Goal: Task Accomplishment & Management: Use online tool/utility

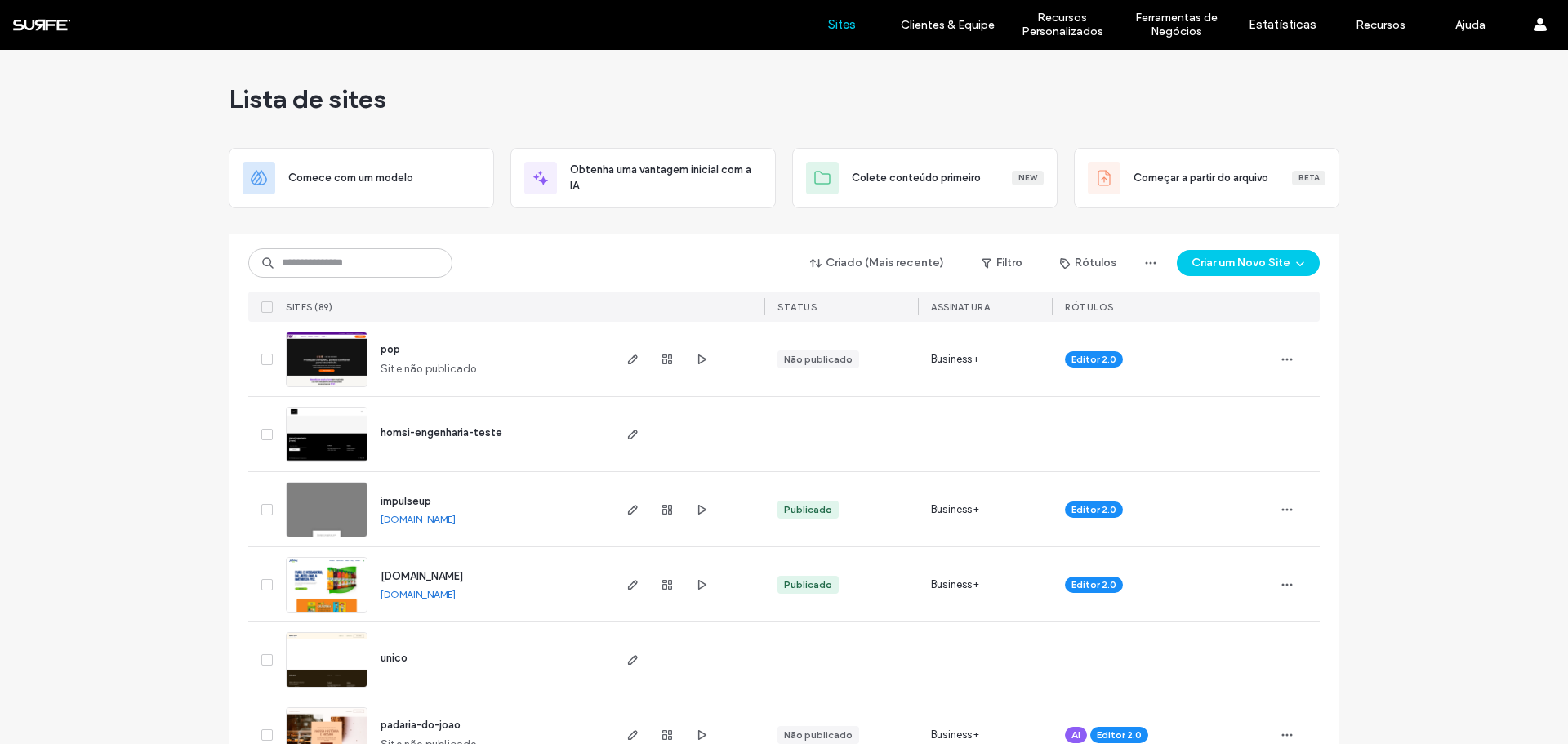
scroll to position [81, 0]
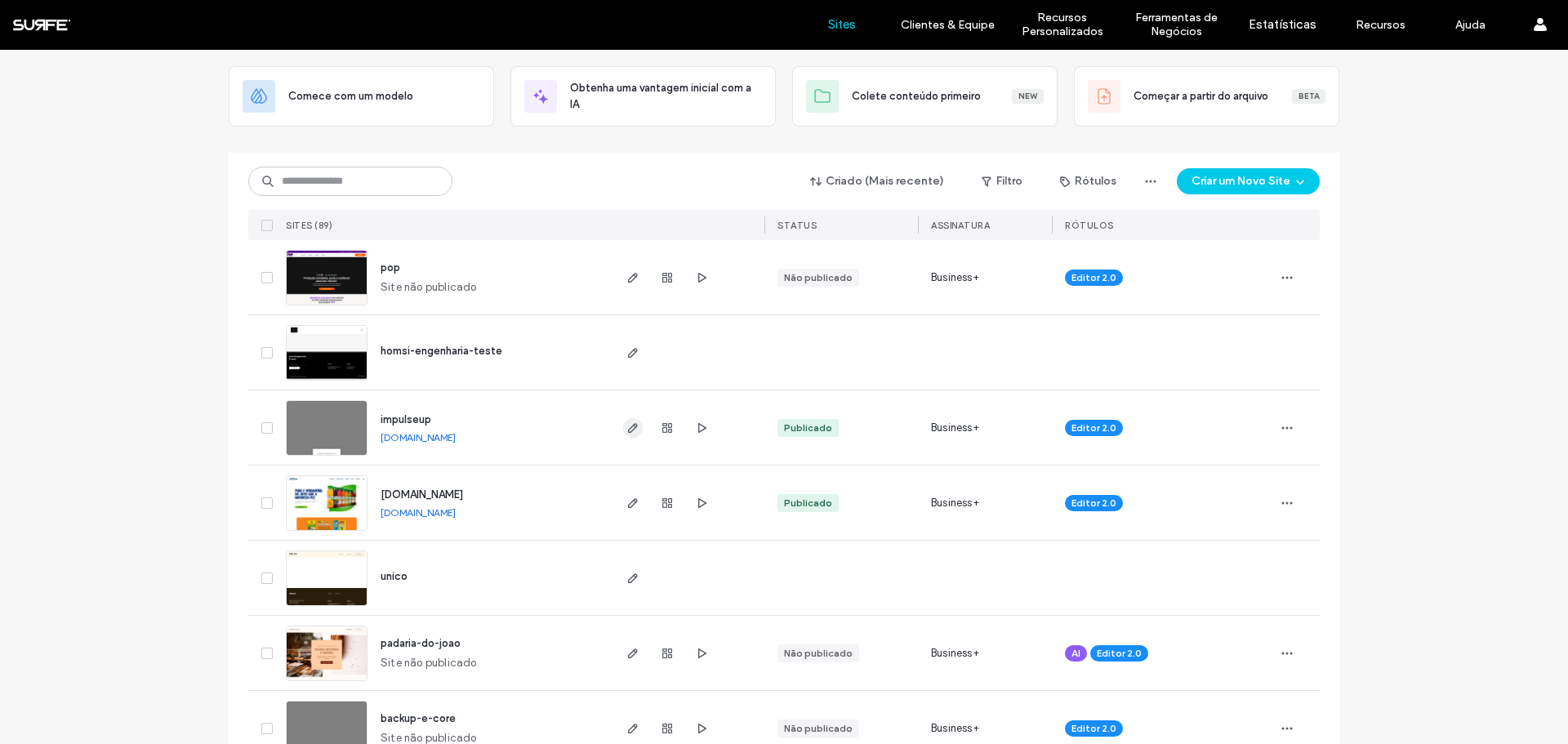
click at [627, 423] on icon "button" at bounding box center [633, 427] width 13 height 13
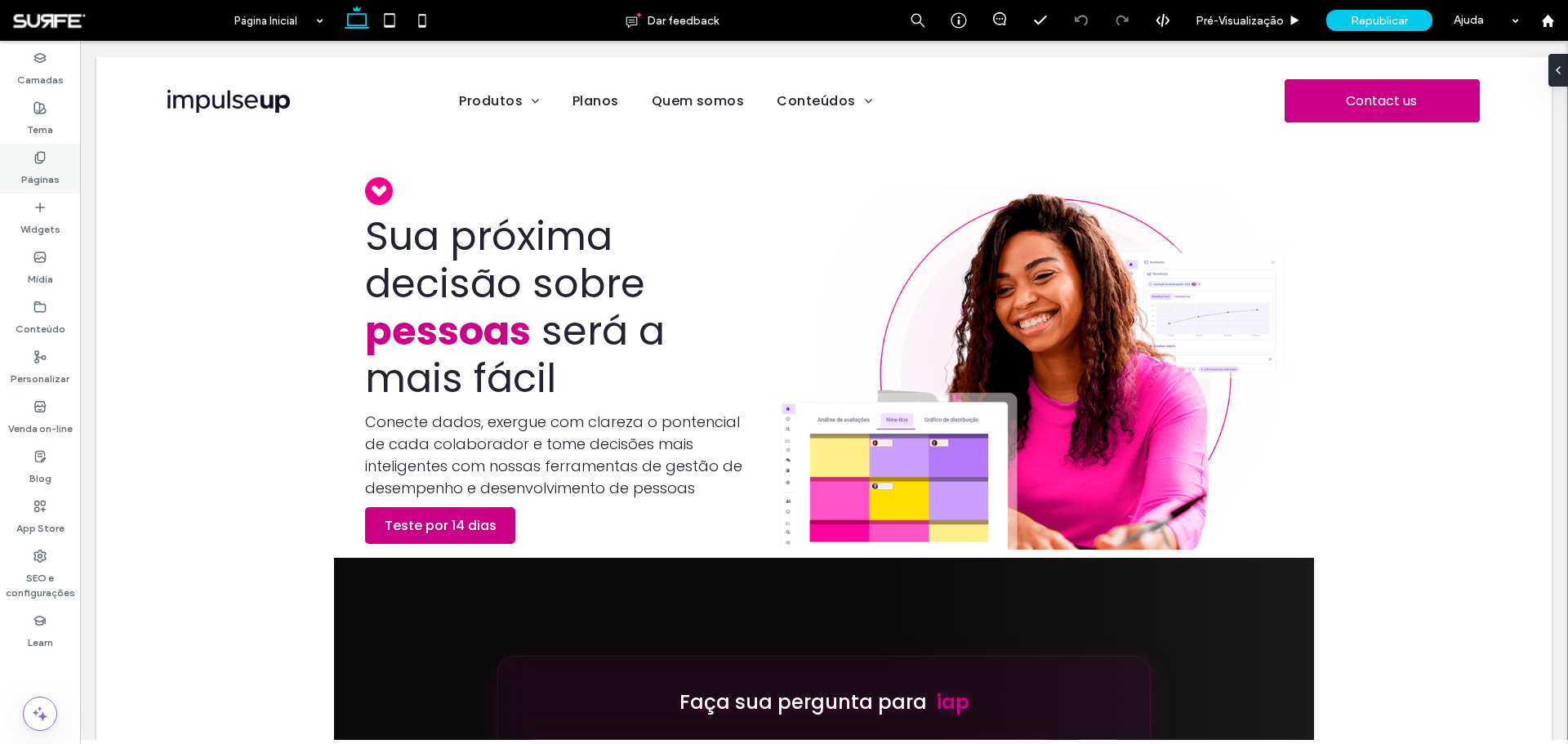
click at [30, 152] on div "Páginas" at bounding box center [40, 168] width 80 height 50
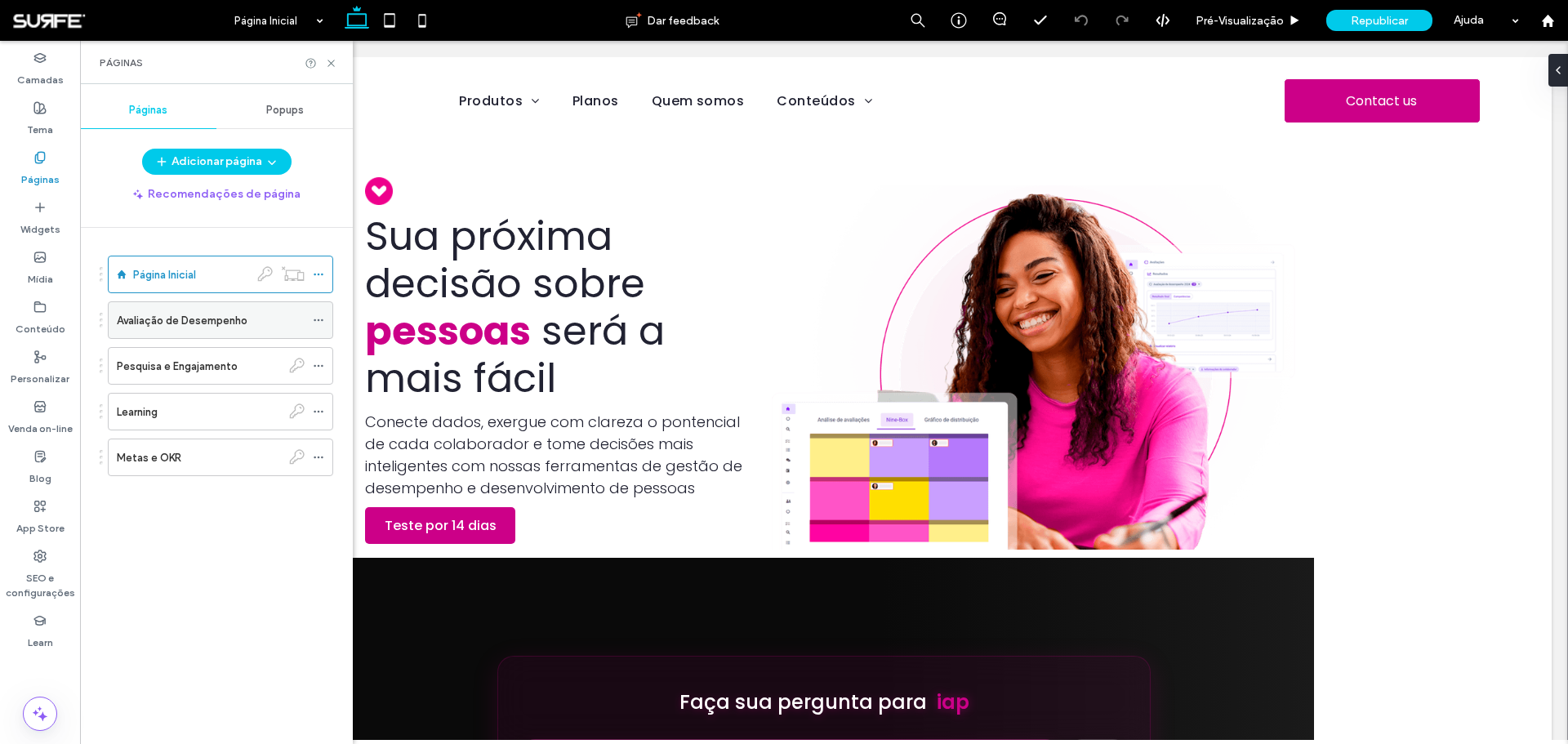
click at [214, 332] on div "Avaliação de Desempenho" at bounding box center [211, 319] width 188 height 36
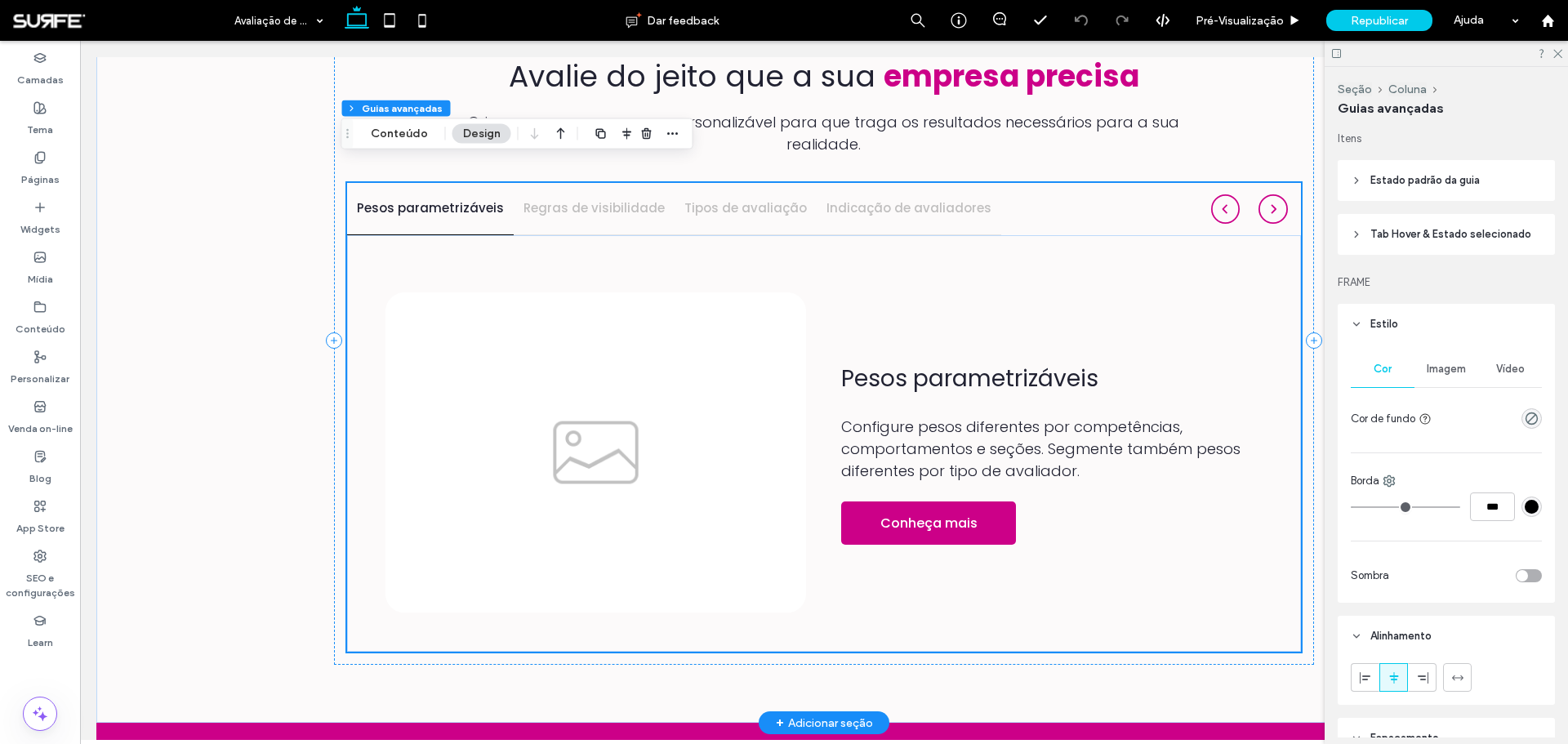
scroll to position [1534, 0]
click at [632, 319] on img at bounding box center [596, 452] width 421 height 322
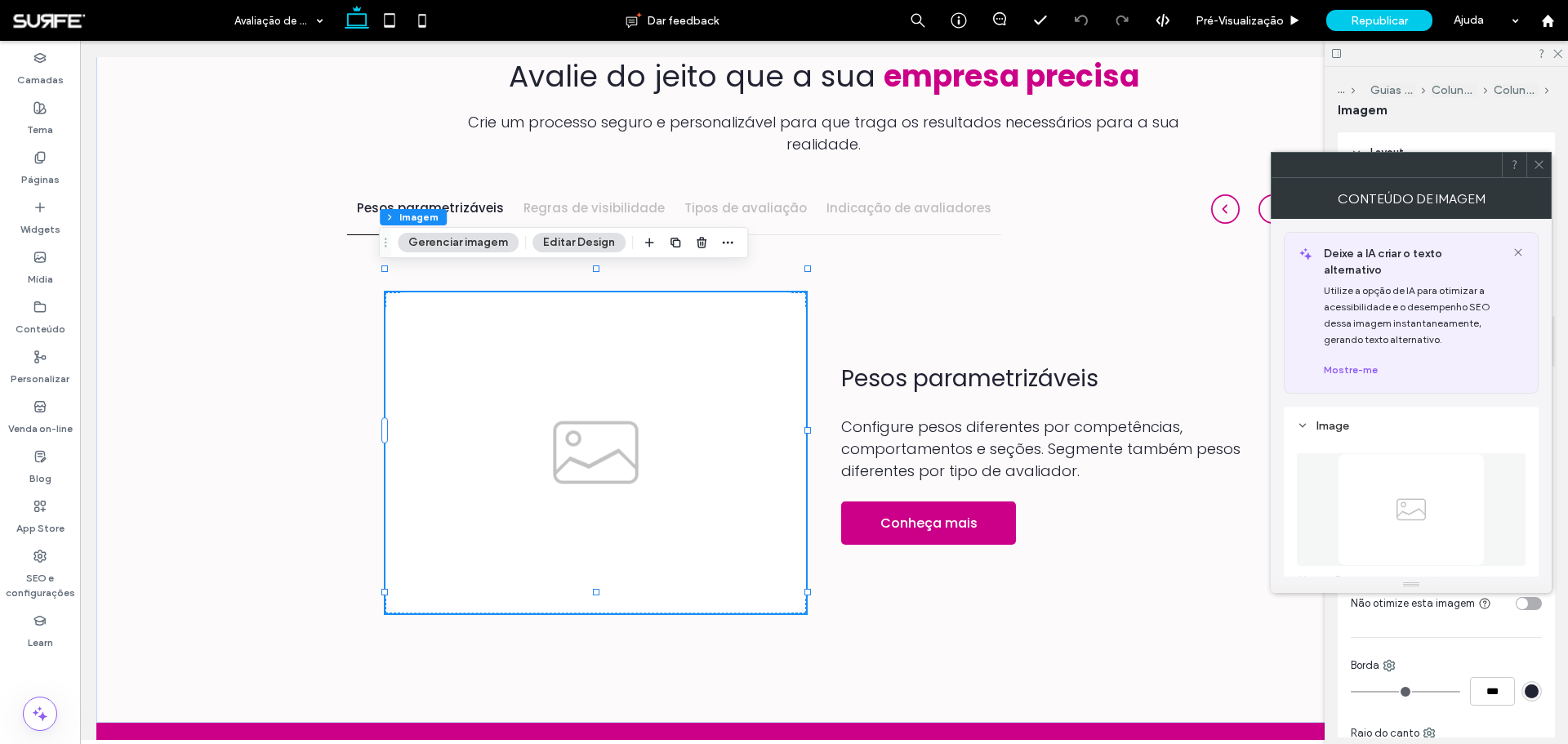
click at [1400, 489] on img at bounding box center [1411, 509] width 147 height 113
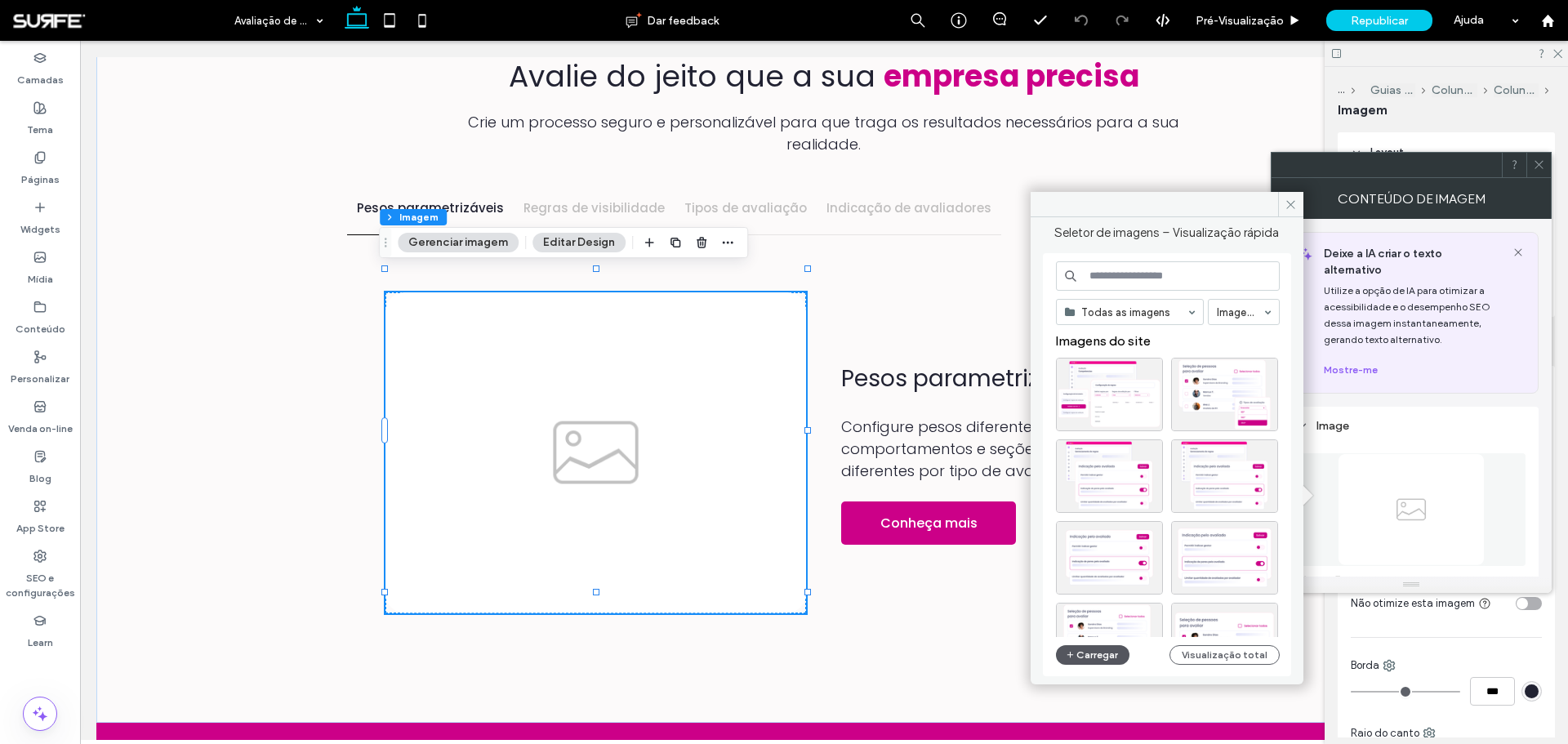
click at [1097, 654] on button "Carregar" at bounding box center [1093, 655] width 74 height 20
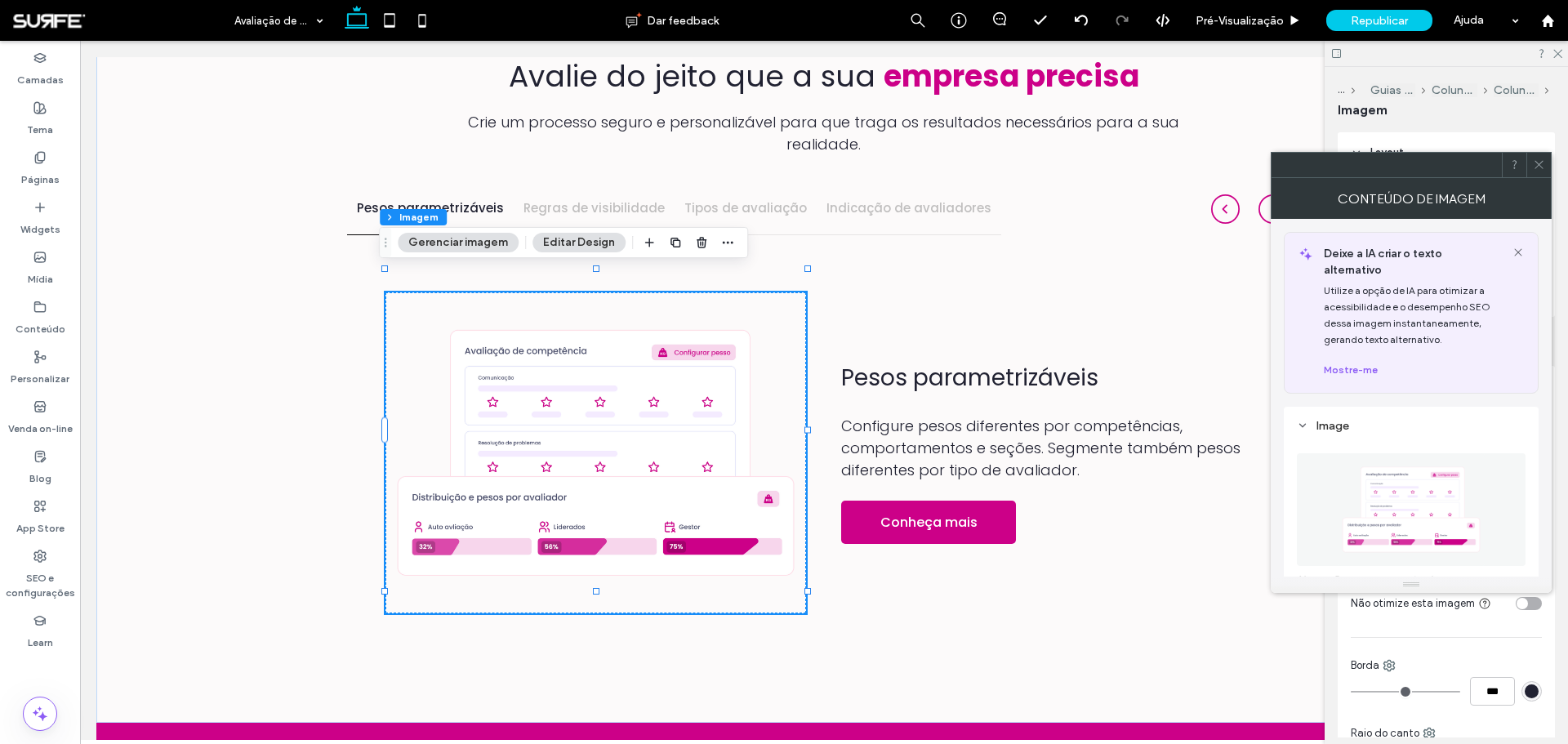
click at [1539, 161] on icon at bounding box center [1539, 164] width 13 height 13
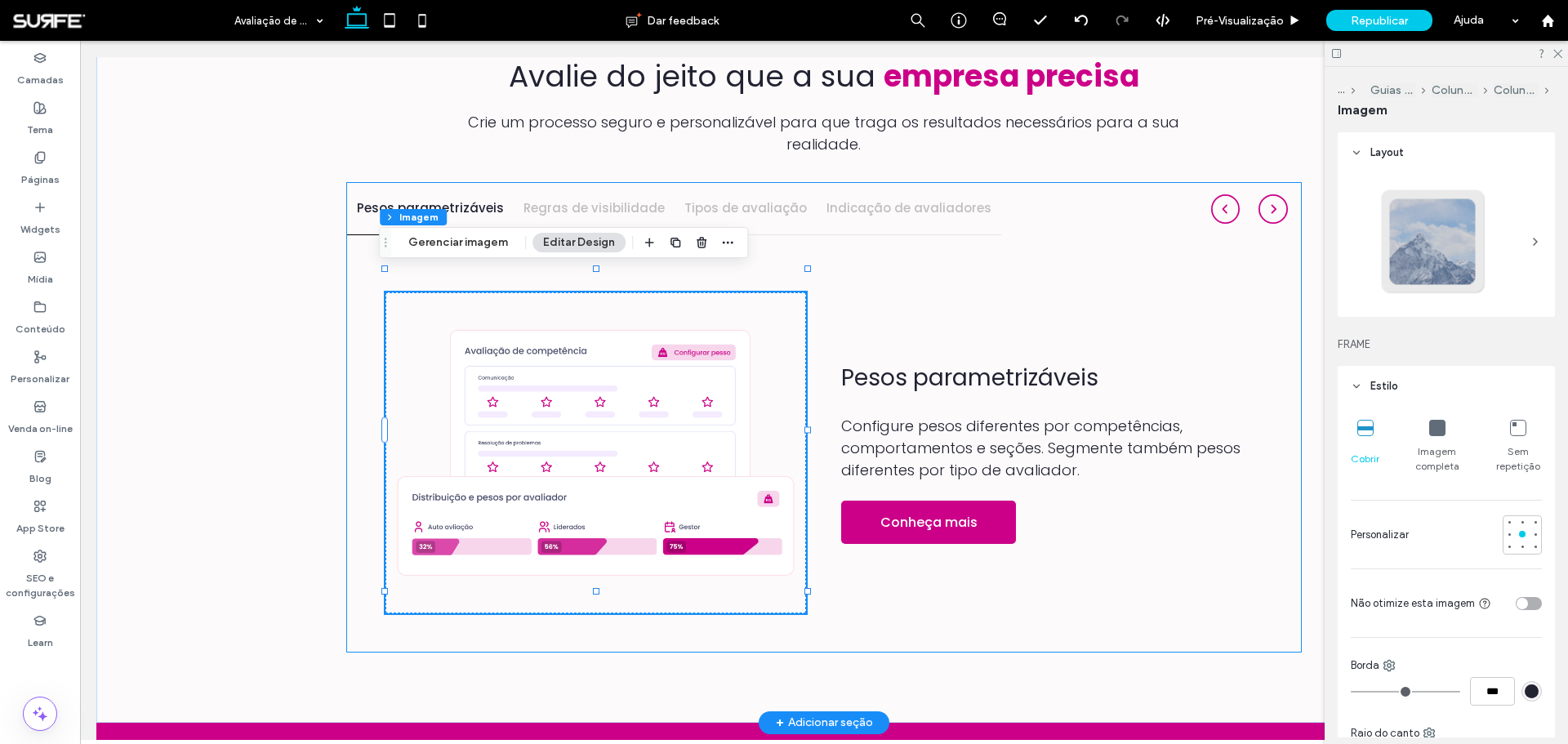
click at [571, 183] on div "Regras de visibilidade" at bounding box center [594, 209] width 161 height 52
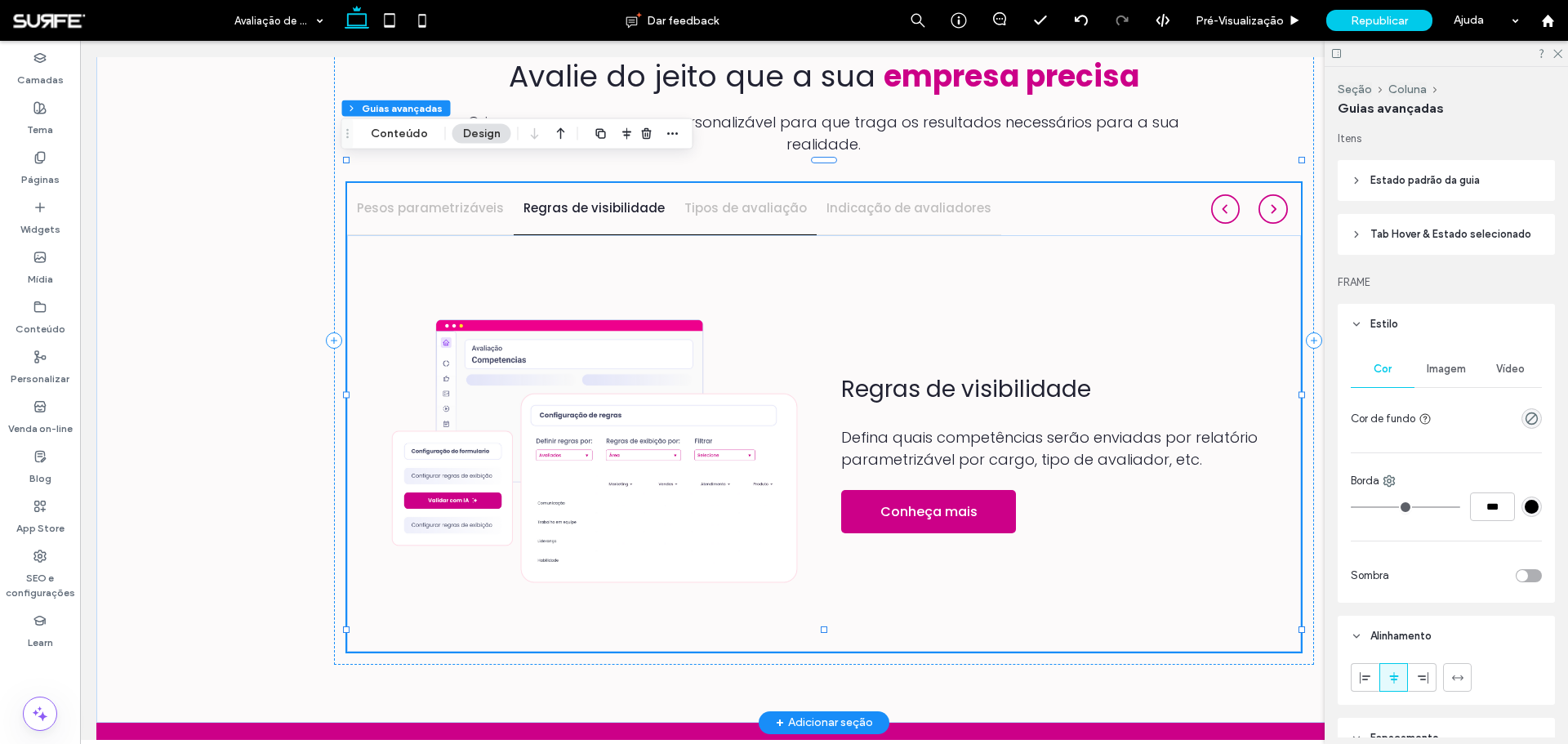
click at [749, 199] on h4 "Tipos de avaliação" at bounding box center [745, 208] width 122 height 19
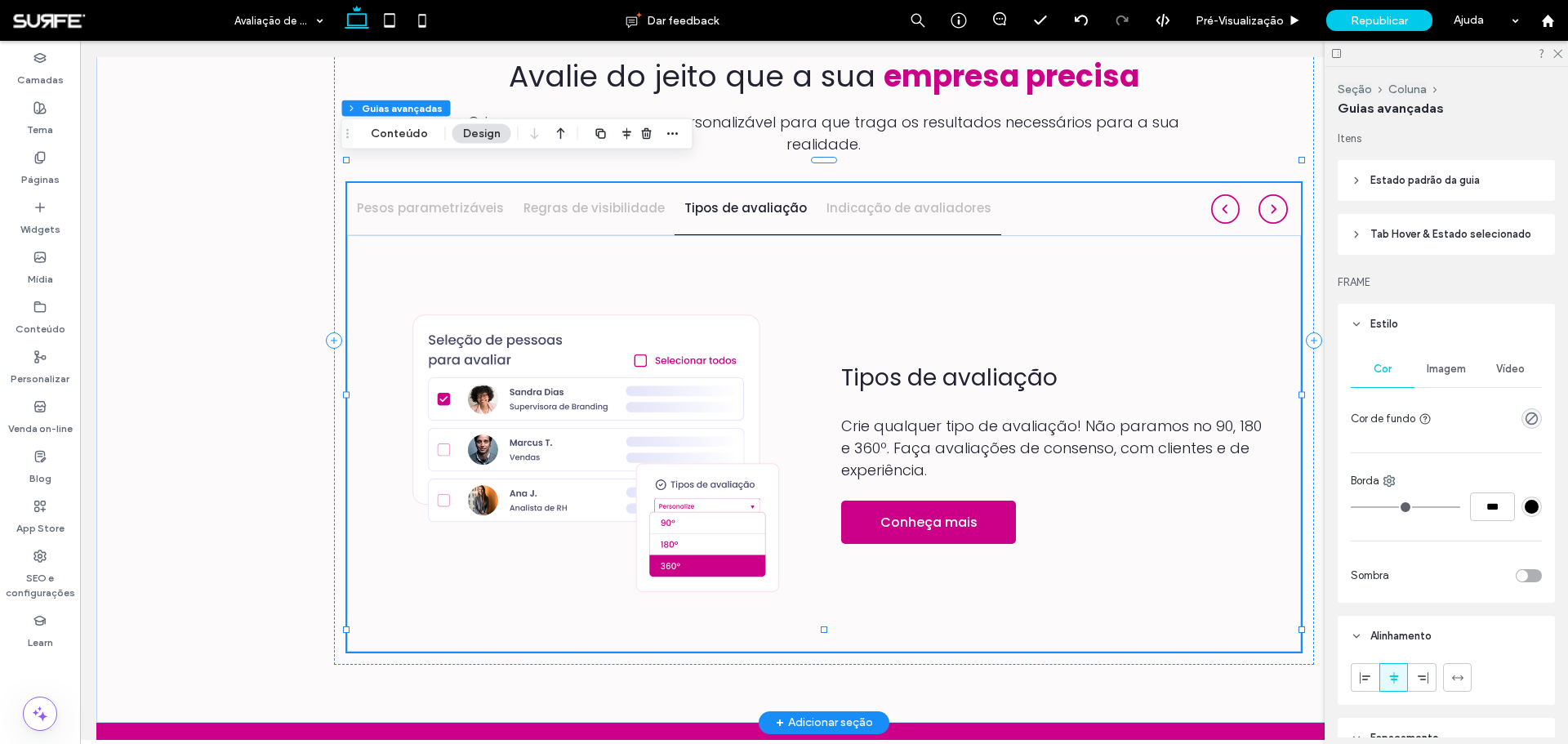
click at [886, 199] on h4 "Indicação de avaliadores" at bounding box center [909, 208] width 165 height 19
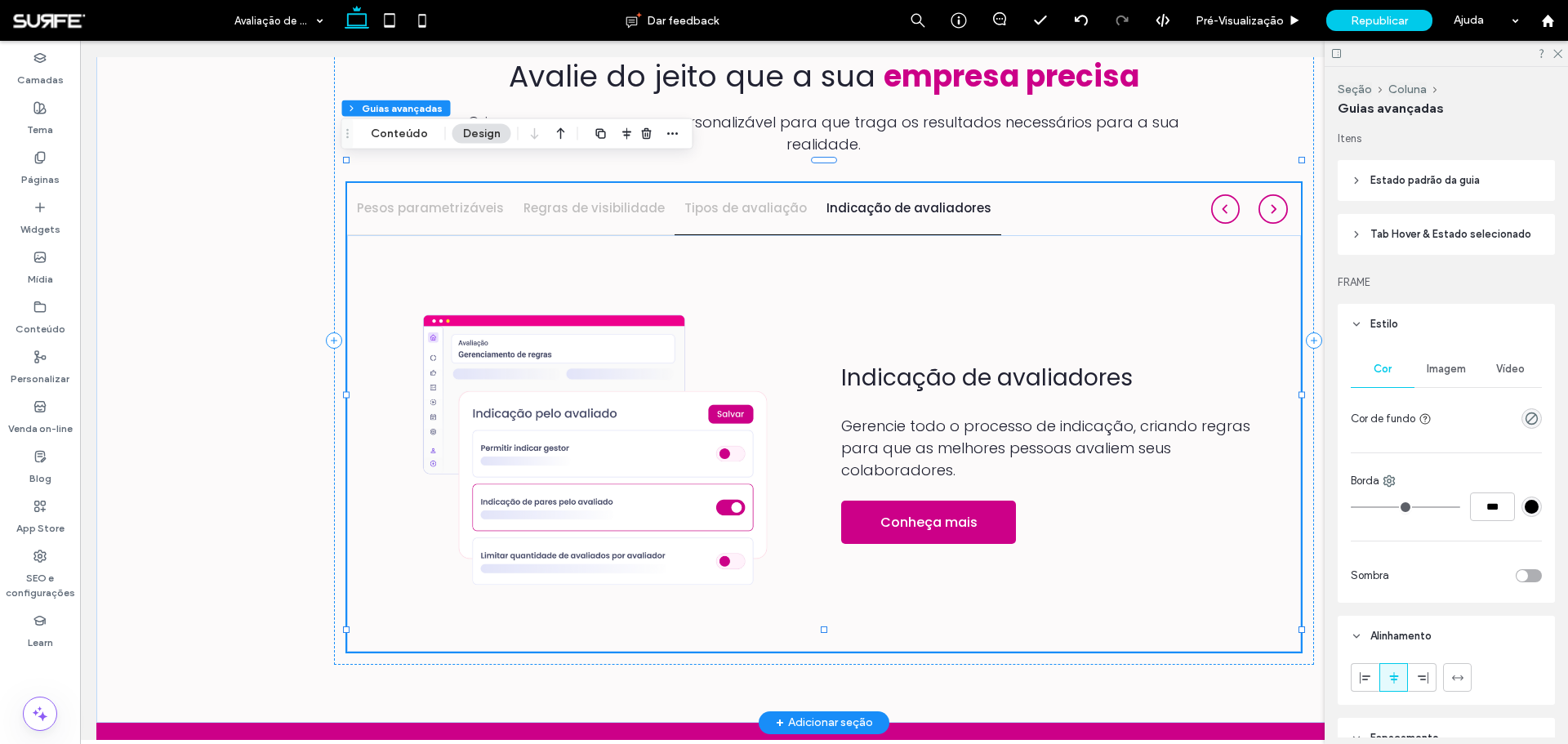
click at [723, 199] on h4 "Tipos de avaliação" at bounding box center [745, 208] width 122 height 19
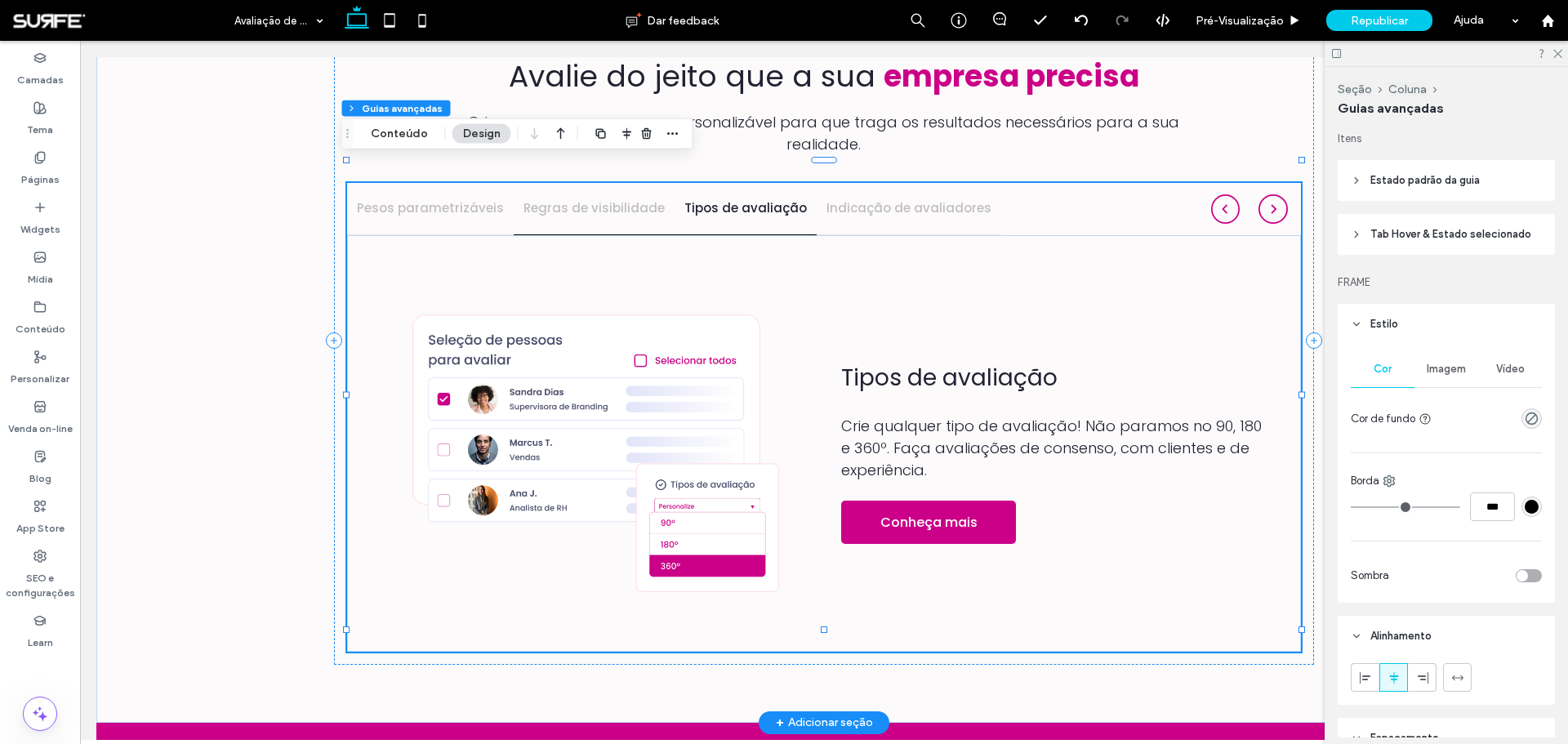
click at [592, 195] on div "Regras de visibilidade" at bounding box center [594, 209] width 161 height 52
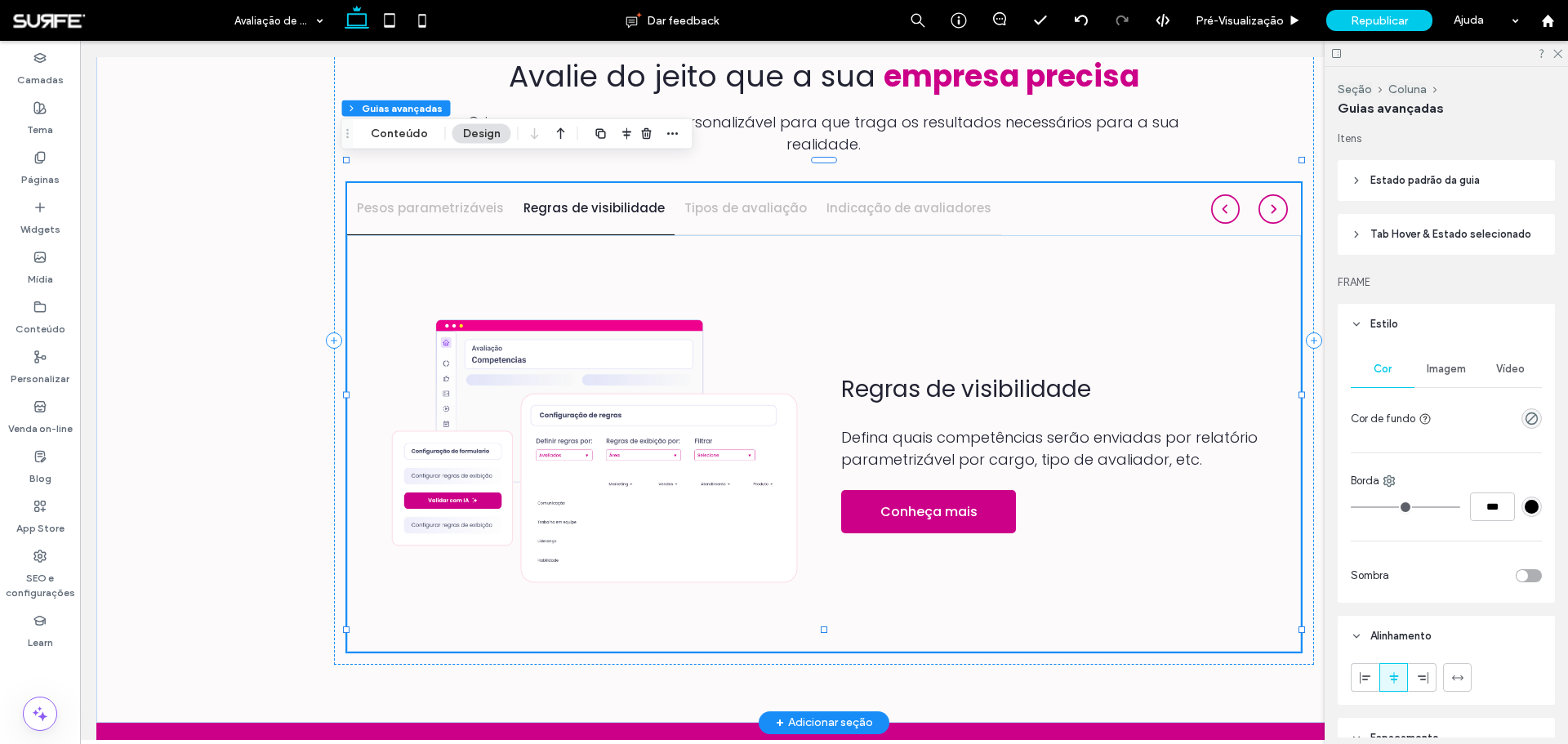
click at [426, 199] on h4 "Pesos parametrizáveis" at bounding box center [430, 208] width 147 height 19
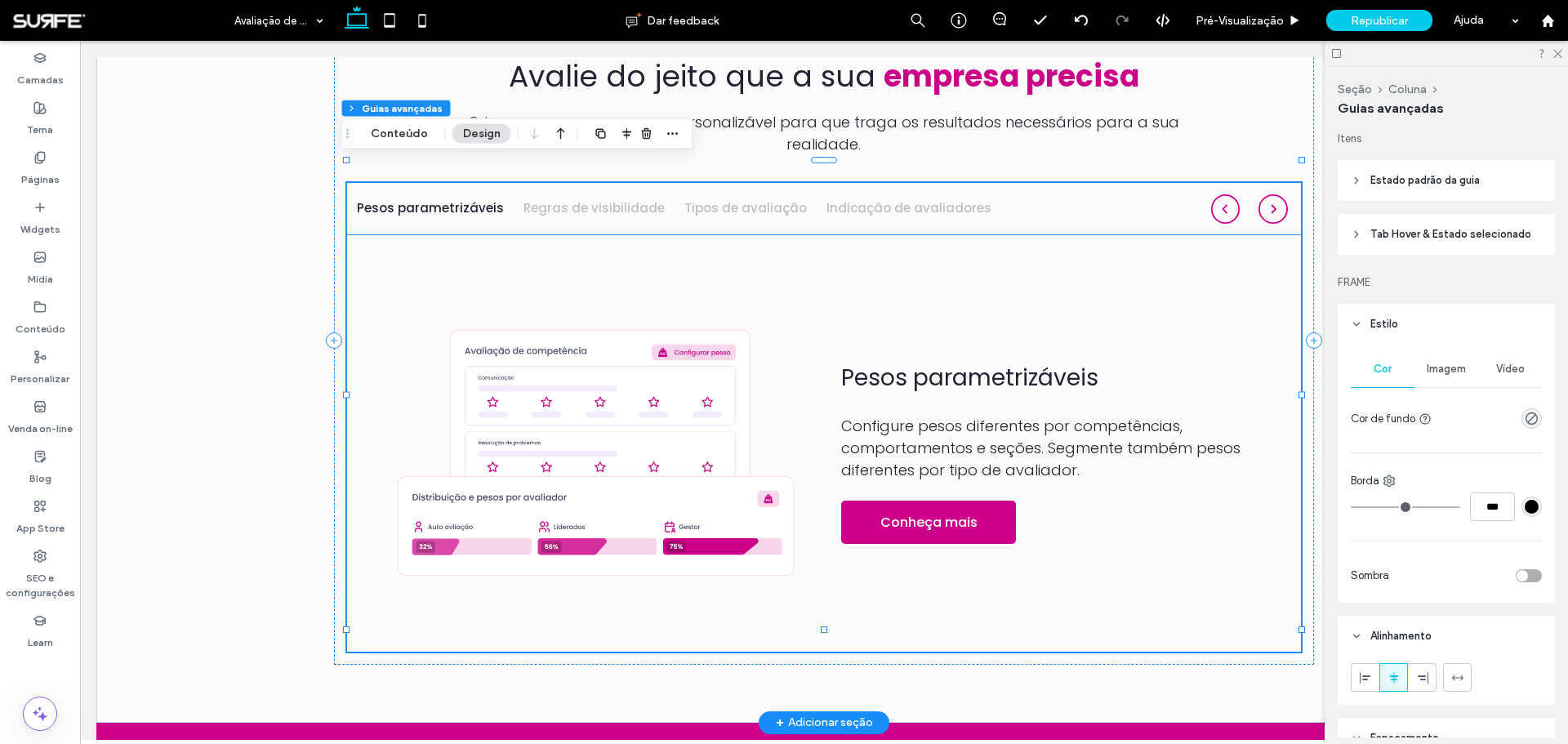
drag, startPoint x: 494, startPoint y: 186, endPoint x: 513, endPoint y: 300, distance: 115.6
click at [513, 300] on img at bounding box center [596, 452] width 421 height 321
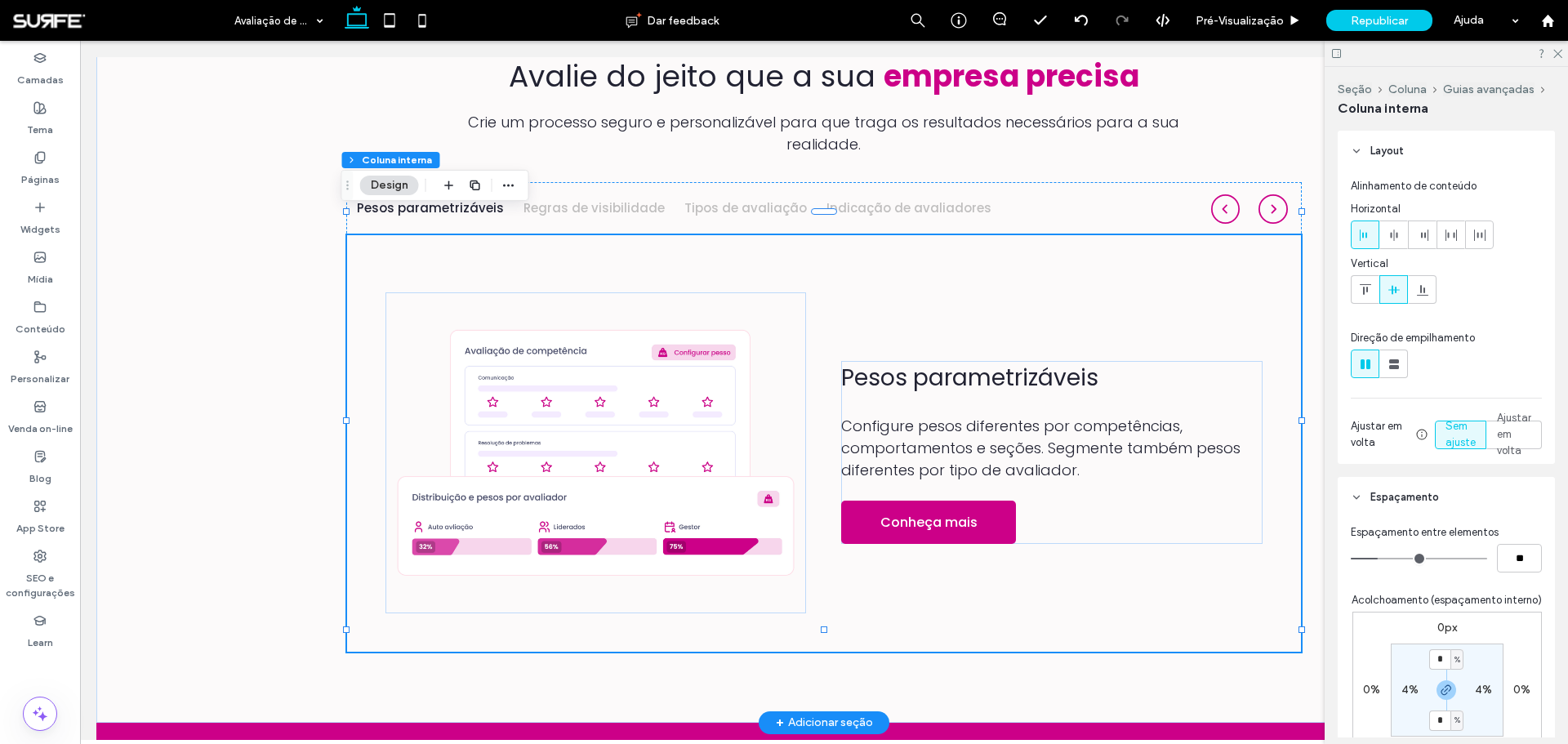
click at [513, 300] on img at bounding box center [596, 452] width 421 height 321
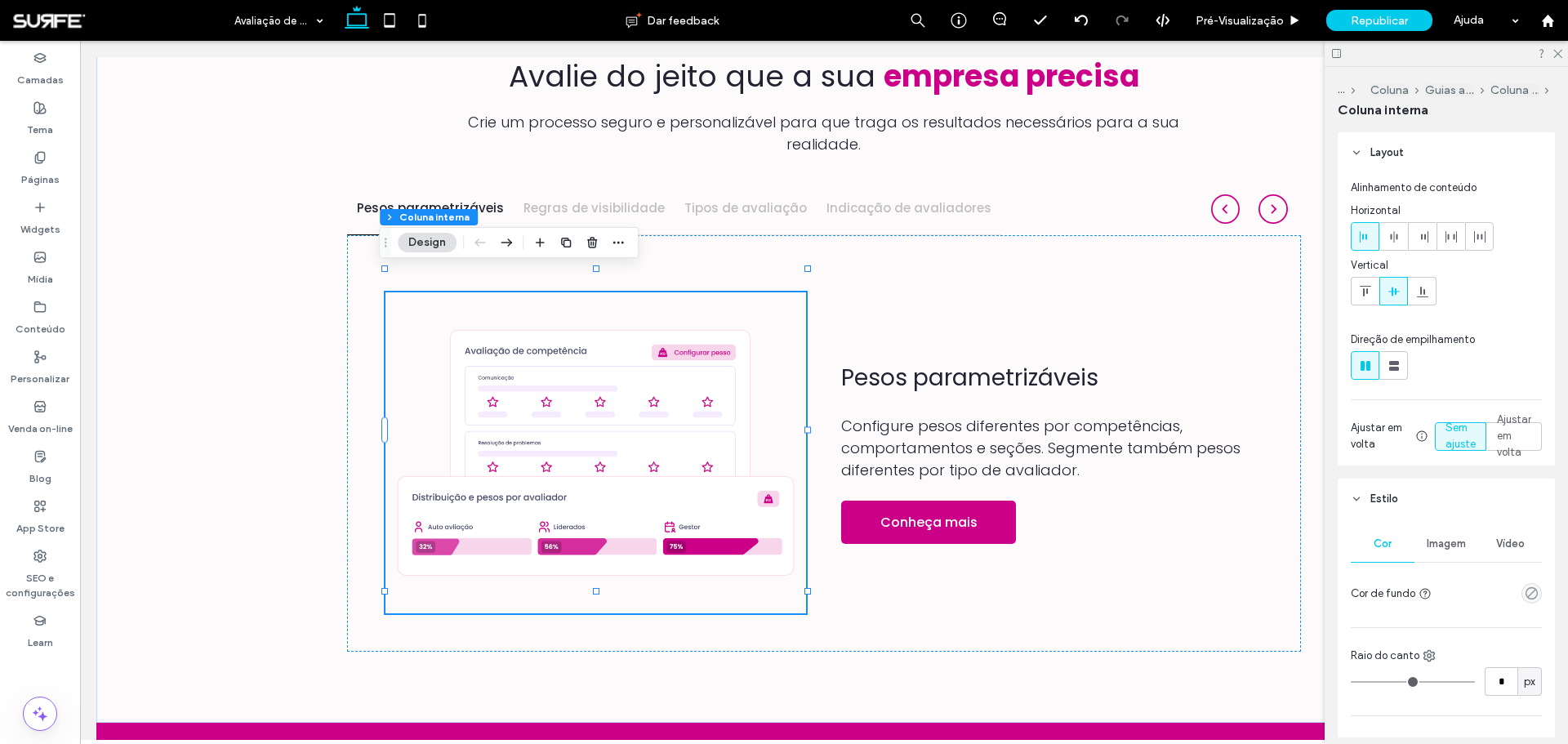
click at [441, 247] on button "Design" at bounding box center [427, 243] width 59 height 20
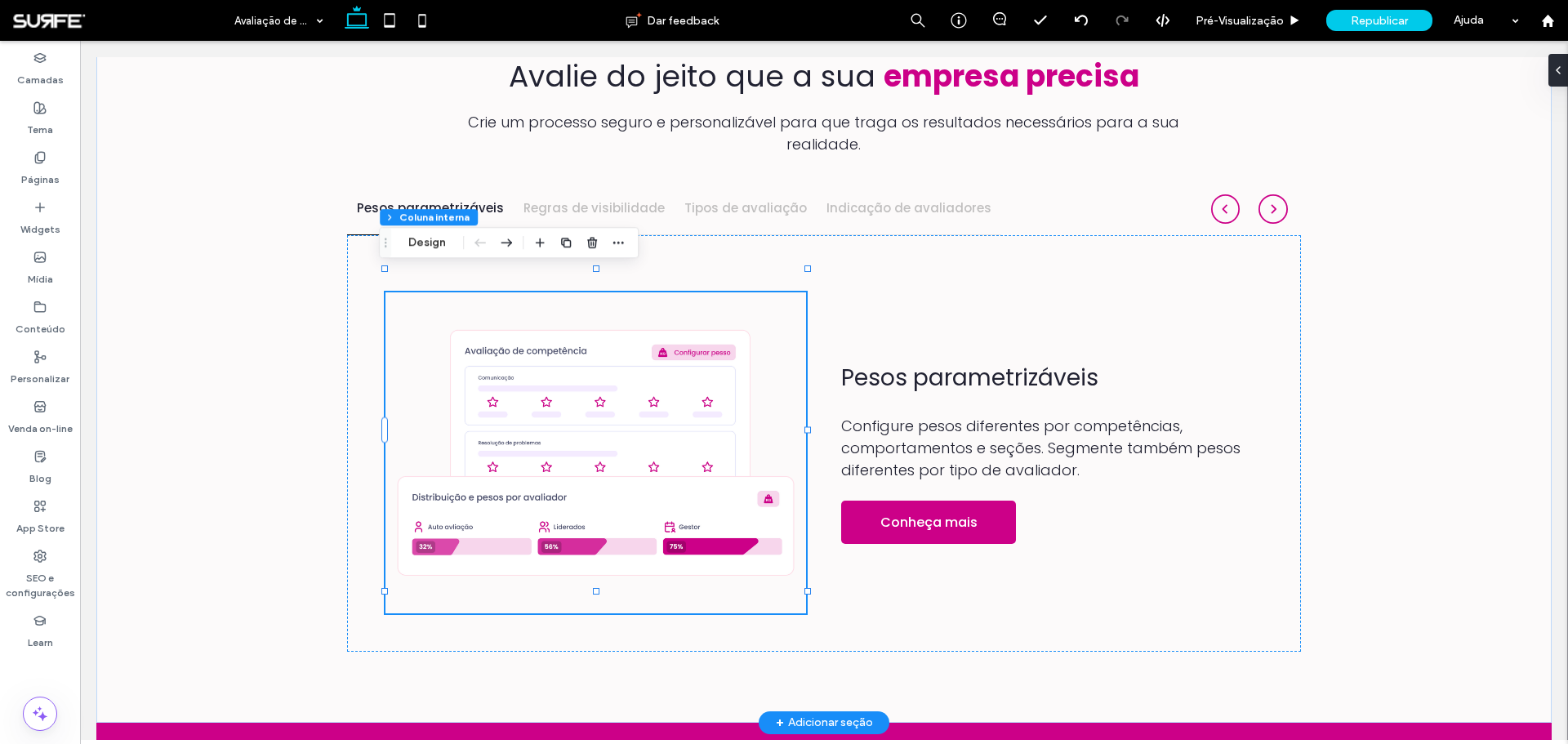
click at [527, 386] on img at bounding box center [596, 452] width 421 height 321
click at [435, 240] on button "Gerenciar imagem" at bounding box center [457, 243] width 120 height 20
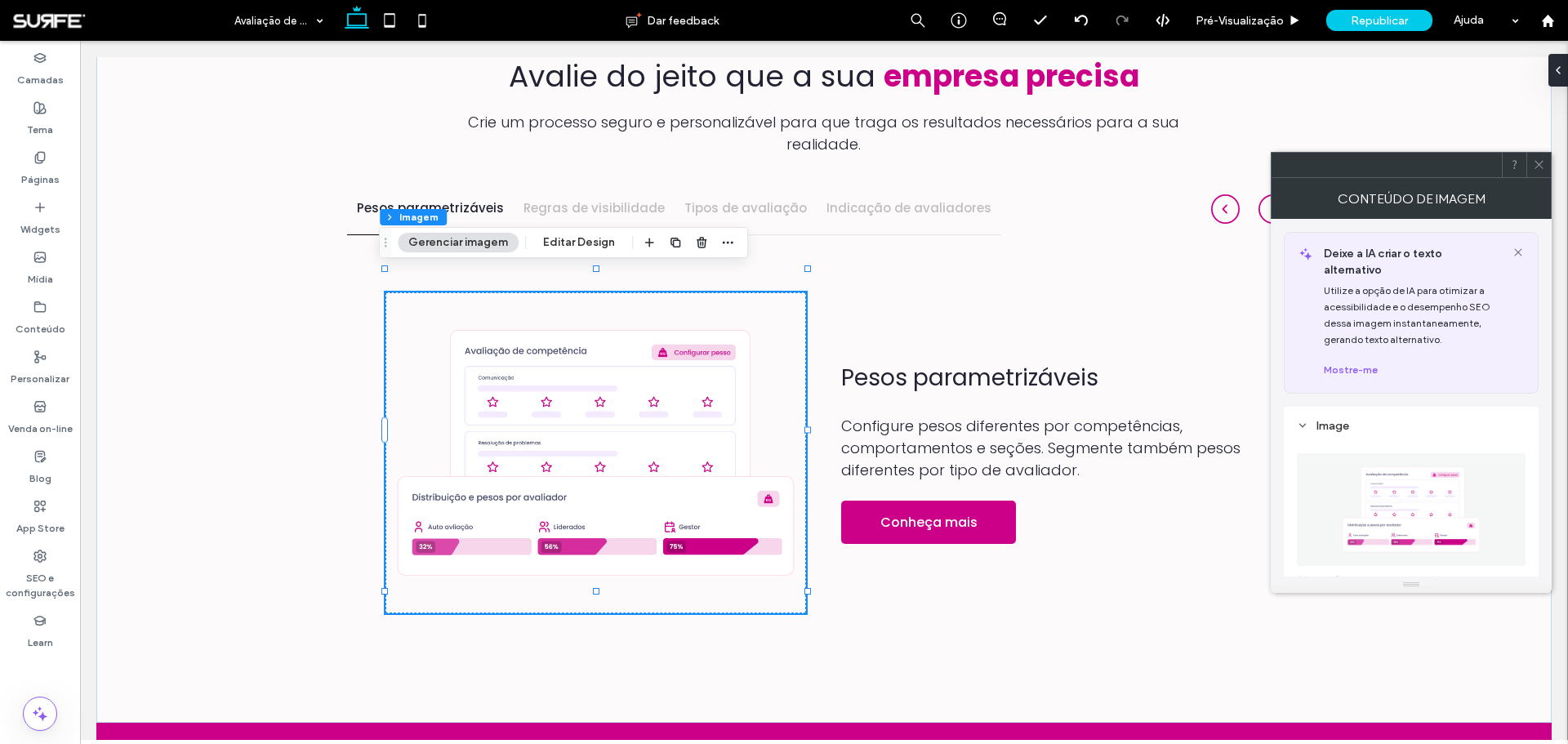
scroll to position [245, 0]
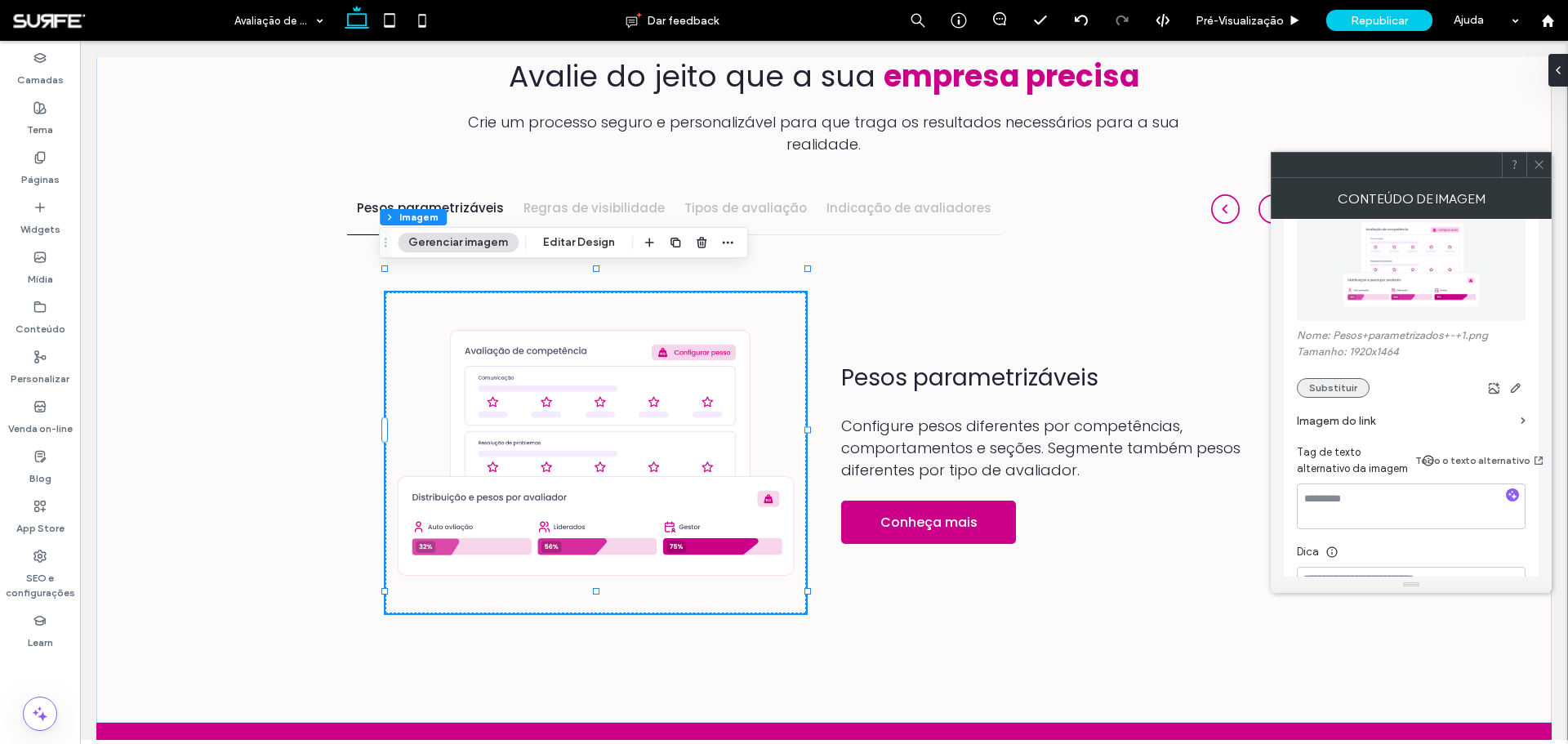
click at [1339, 378] on button "Substituir" at bounding box center [1333, 388] width 72 height 20
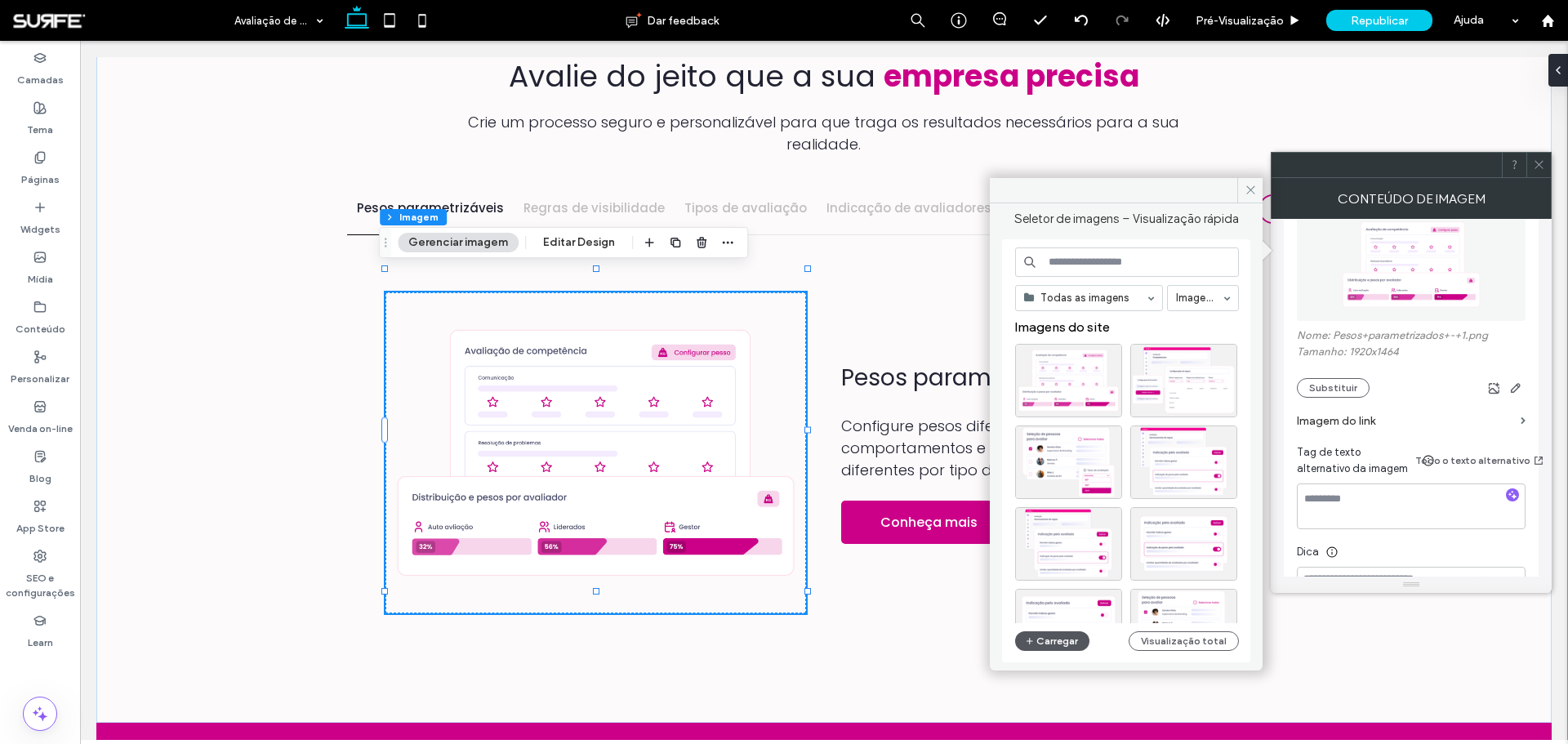
click at [1062, 638] on button "Carregar" at bounding box center [1052, 641] width 74 height 20
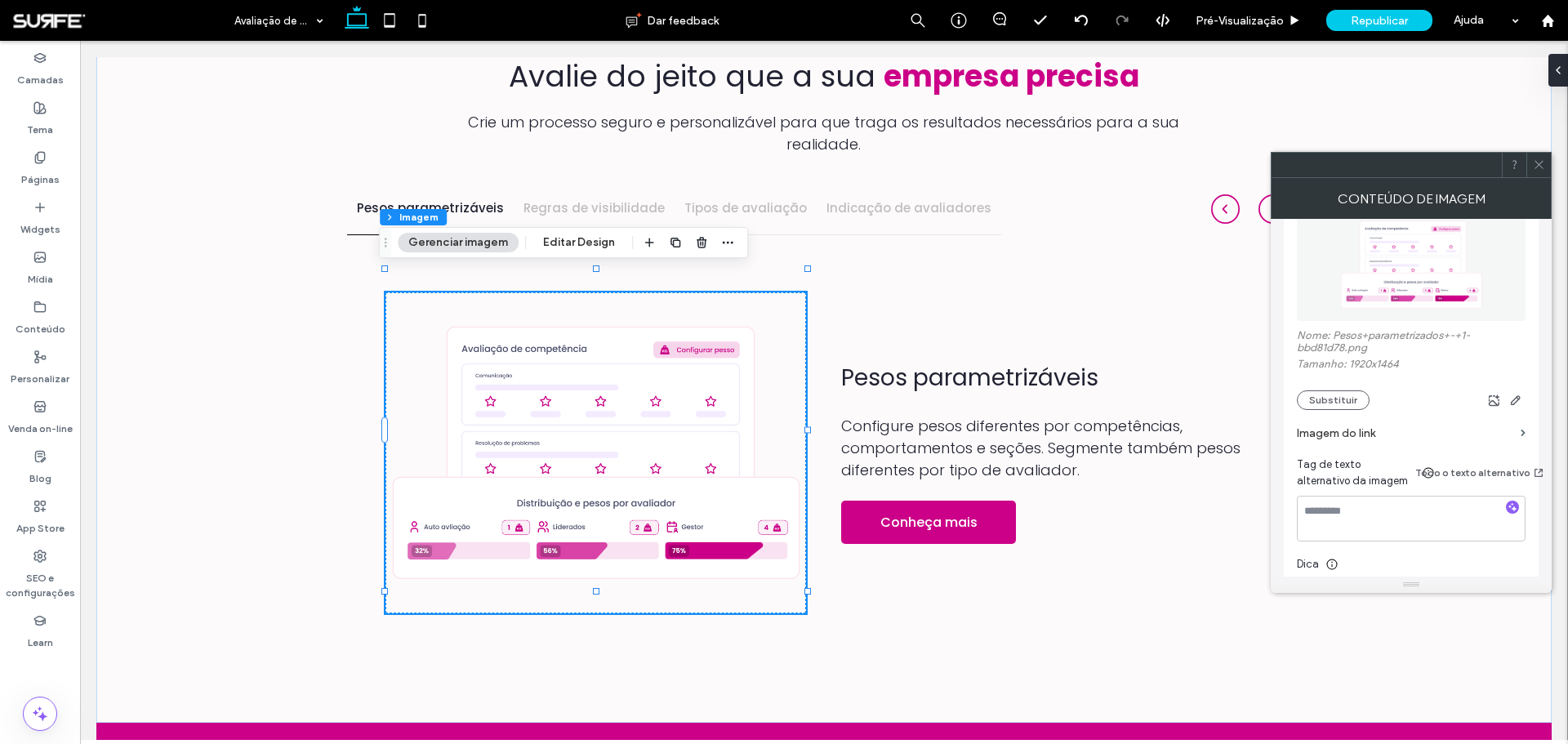
click at [1537, 164] on icon at bounding box center [1539, 164] width 13 height 13
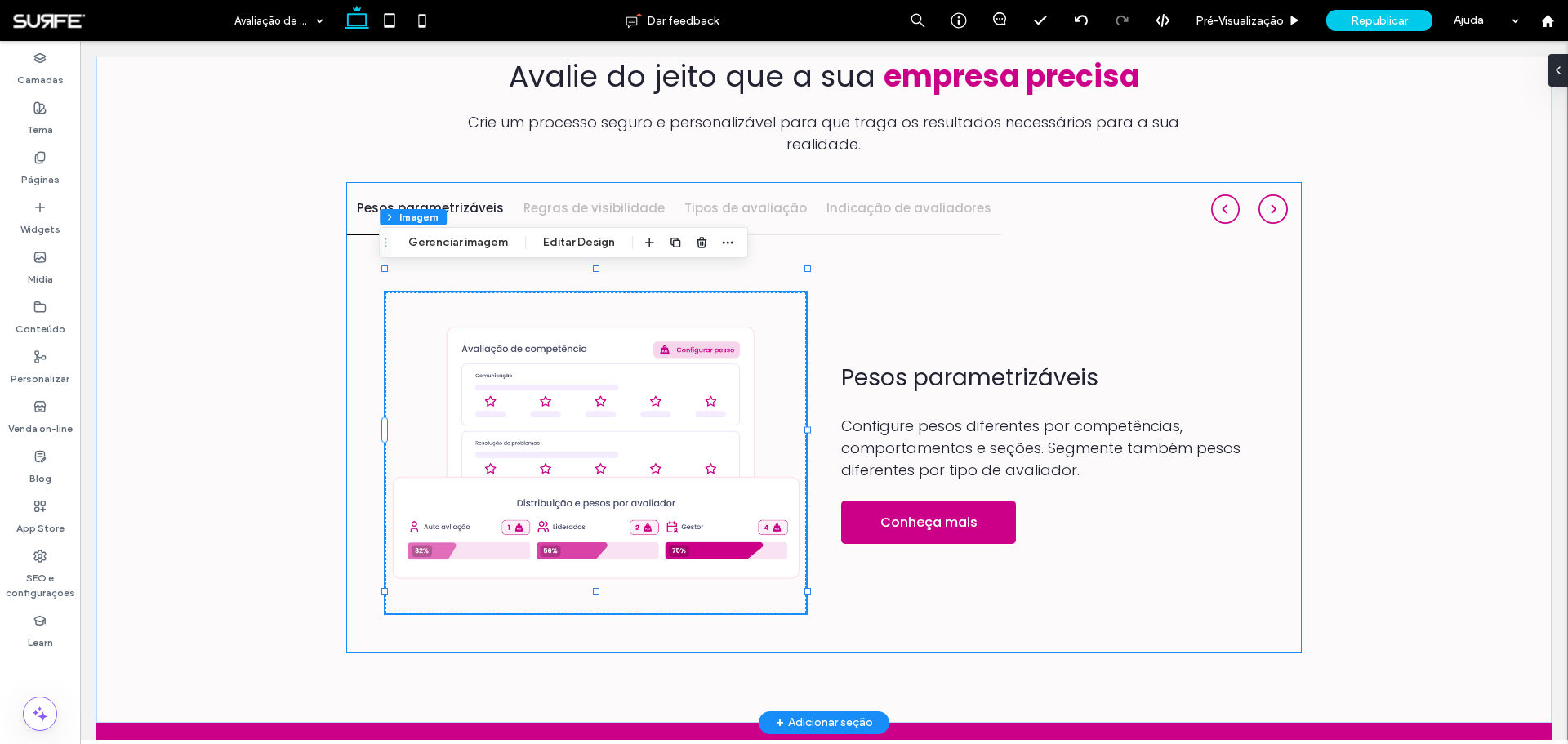
click at [619, 199] on h4 "Regras de visibilidade" at bounding box center [594, 208] width 141 height 19
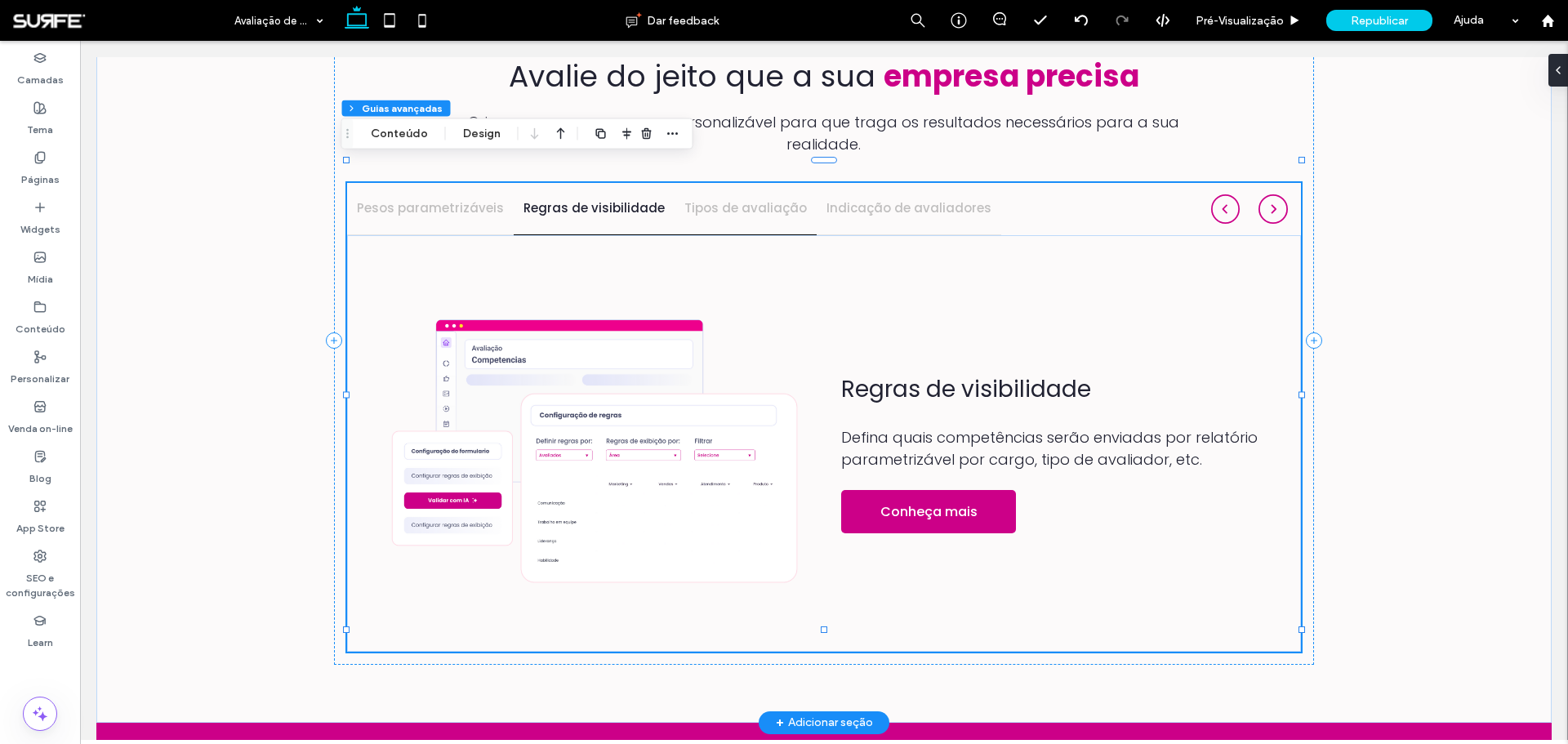
click at [752, 199] on h4 "Tipos de avaliação" at bounding box center [745, 208] width 122 height 19
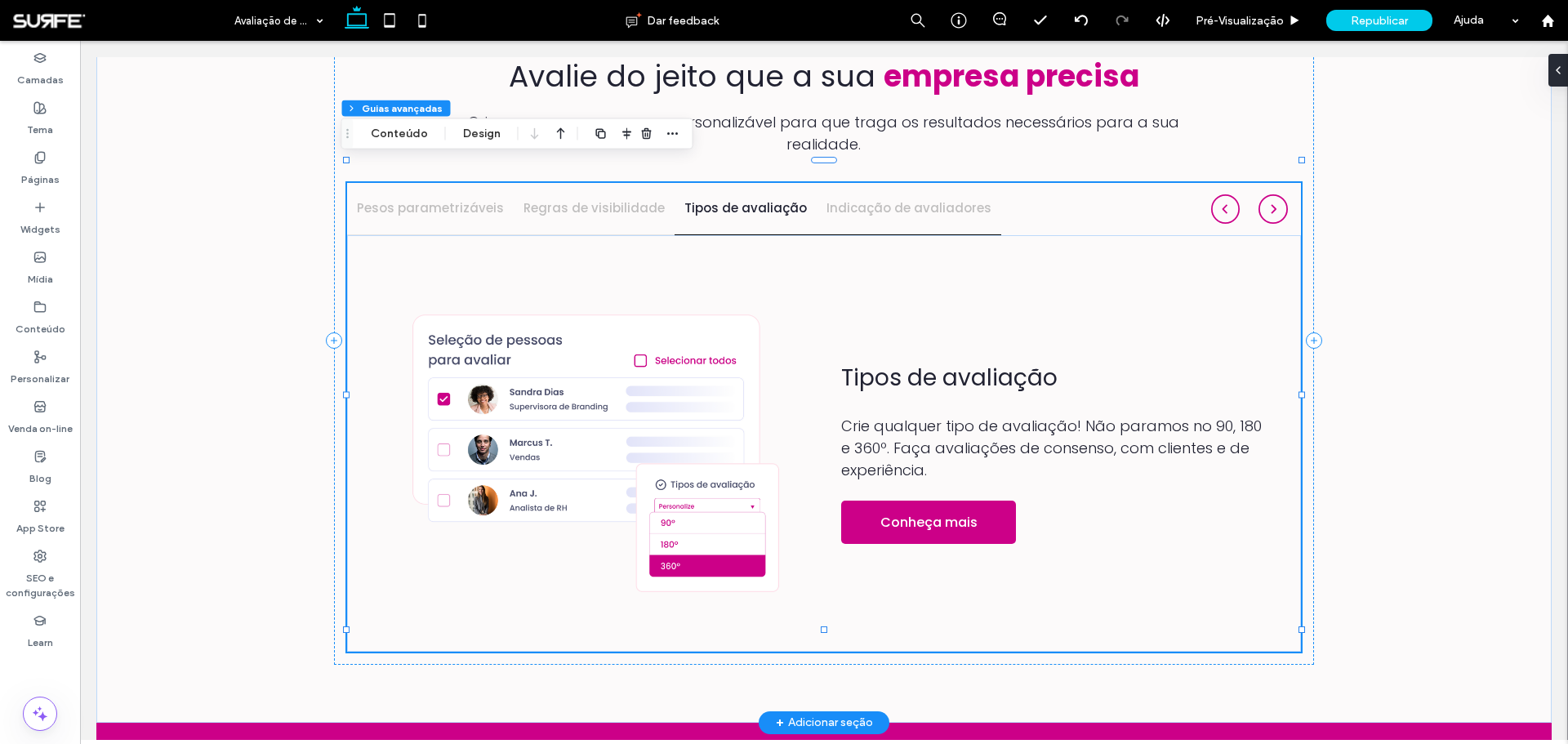
click at [862, 199] on h4 "Indicação de avaliadores" at bounding box center [909, 208] width 165 height 19
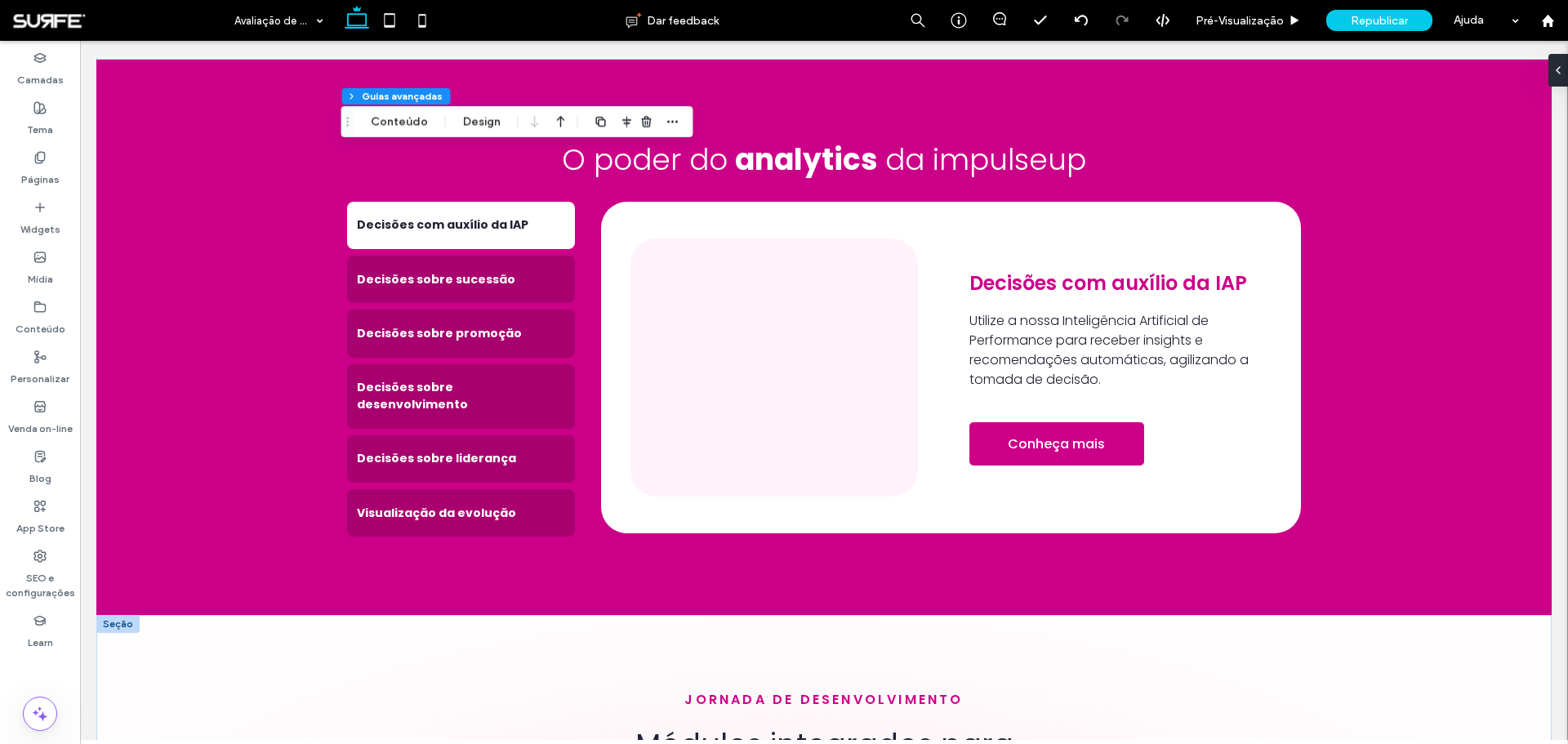
scroll to position [2188, 0]
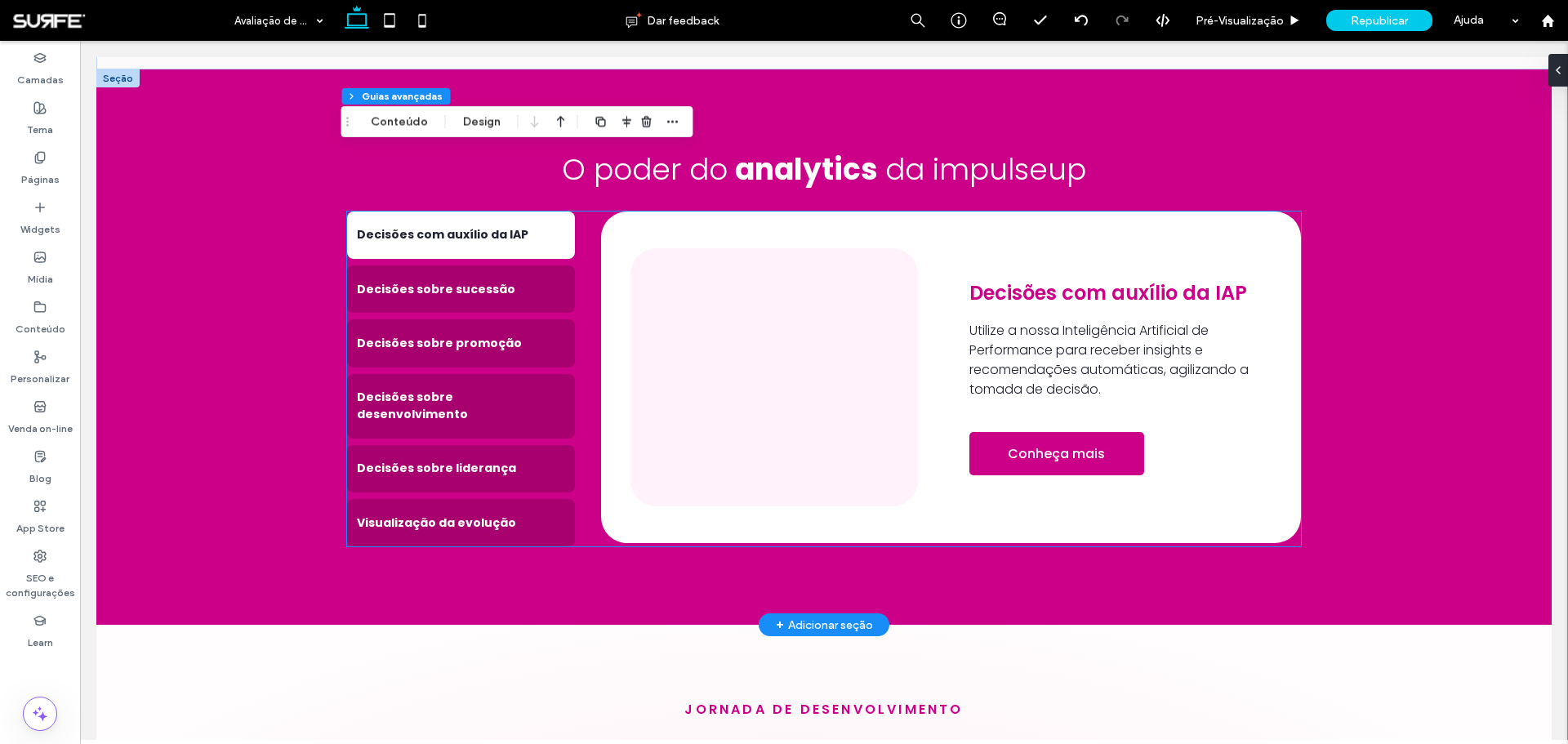
click at [767, 356] on img at bounding box center [774, 376] width 287 height 257
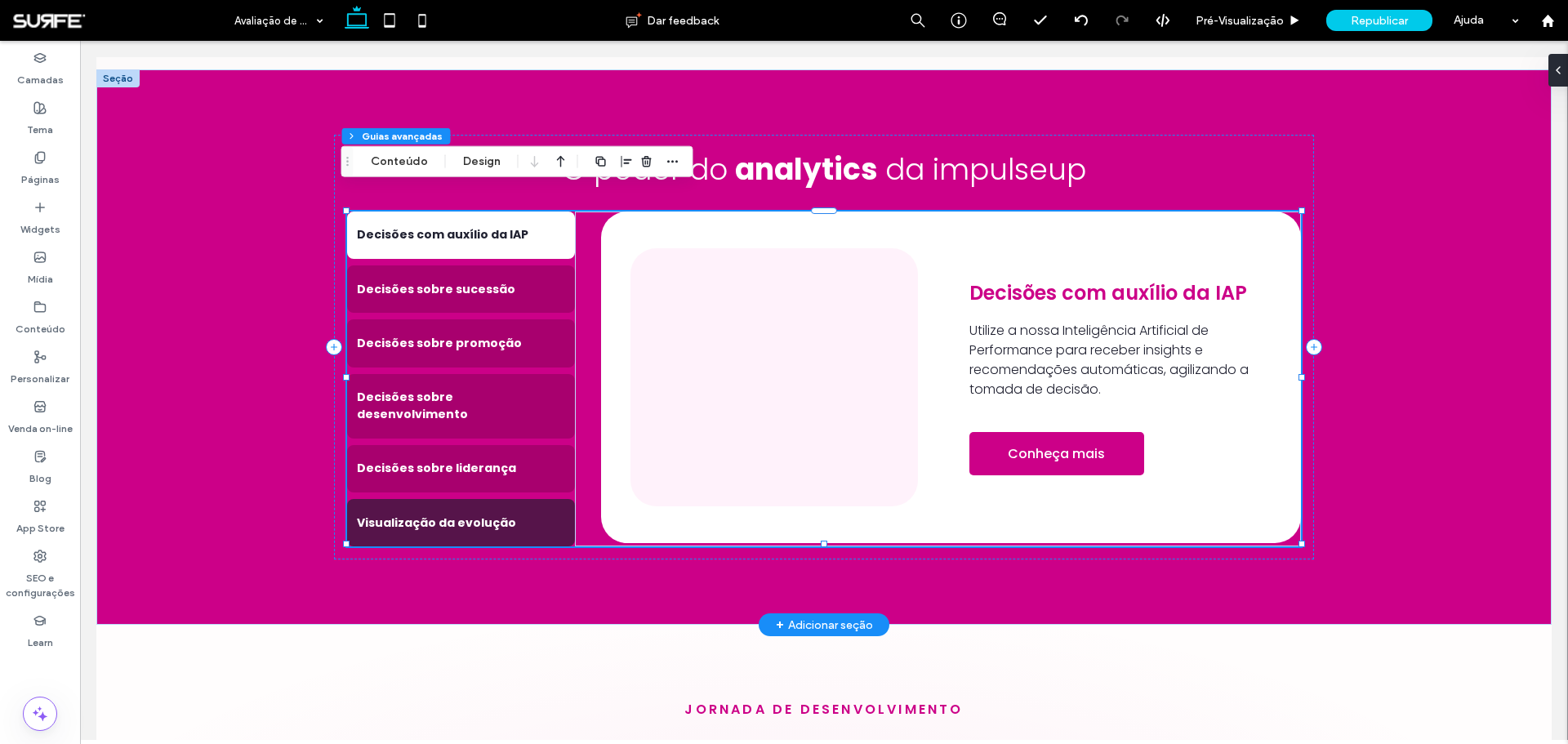
click at [508, 514] on h4 "Visualização da evolução" at bounding box center [460, 523] width 209 height 18
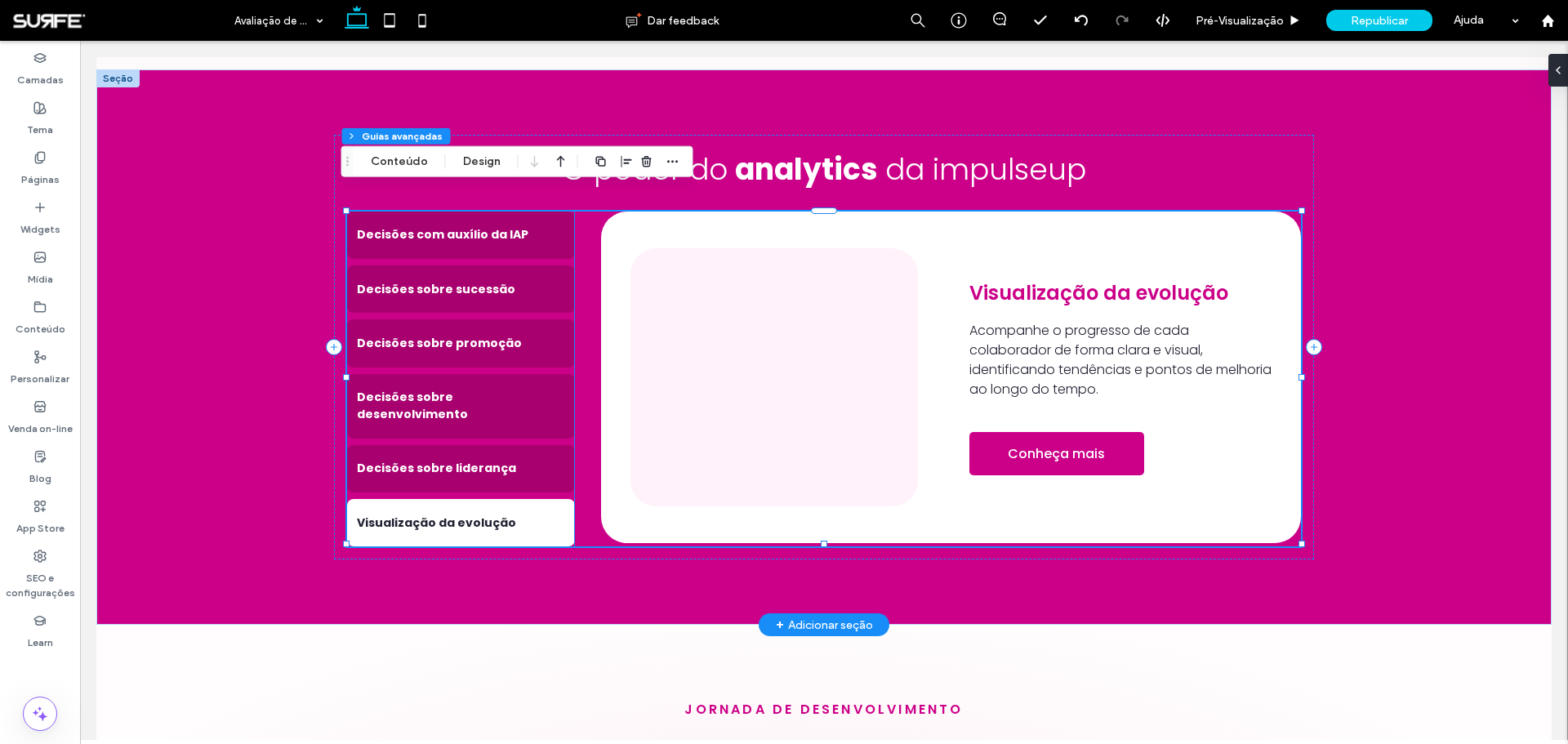
click at [765, 393] on img at bounding box center [774, 376] width 287 height 257
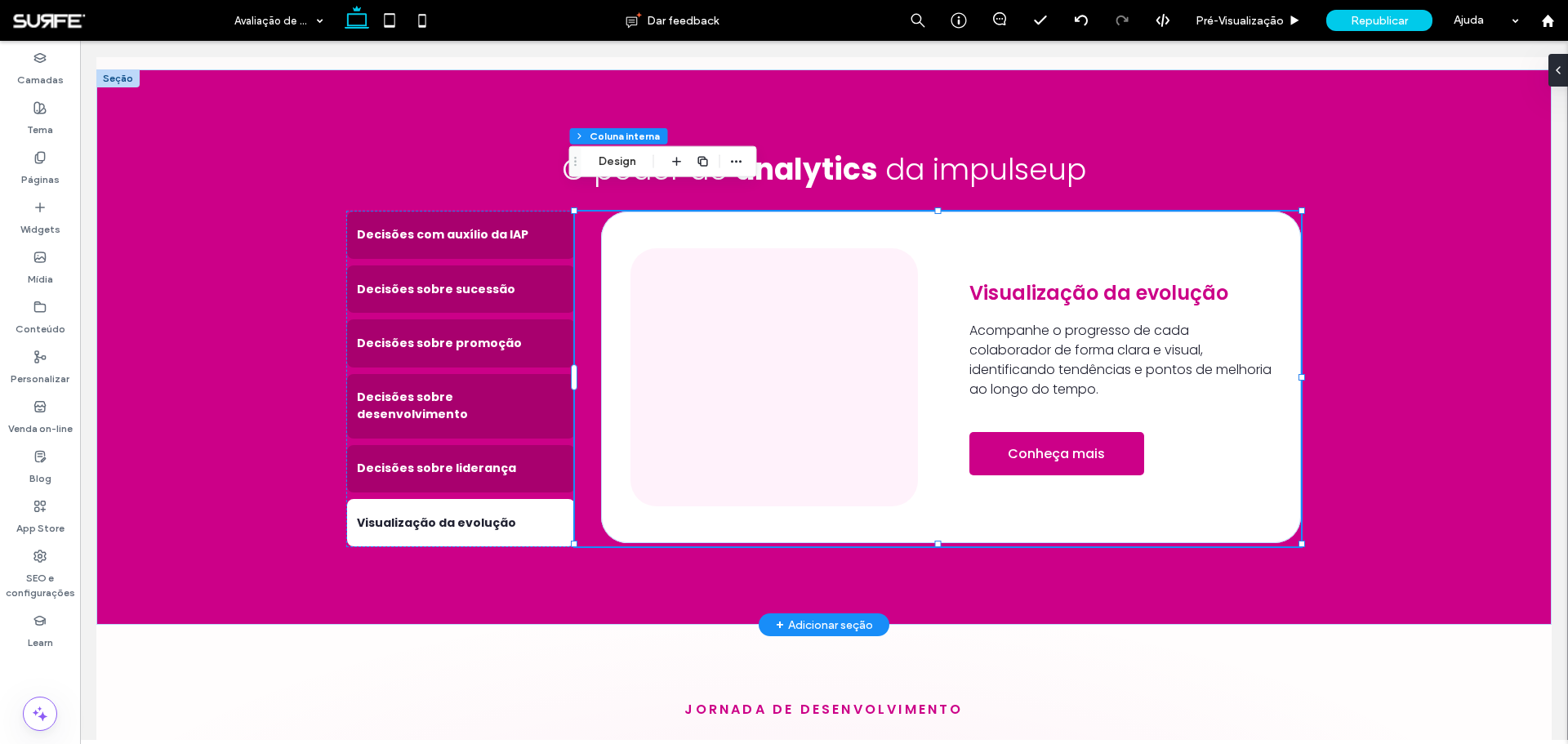
click at [765, 393] on img at bounding box center [774, 376] width 287 height 257
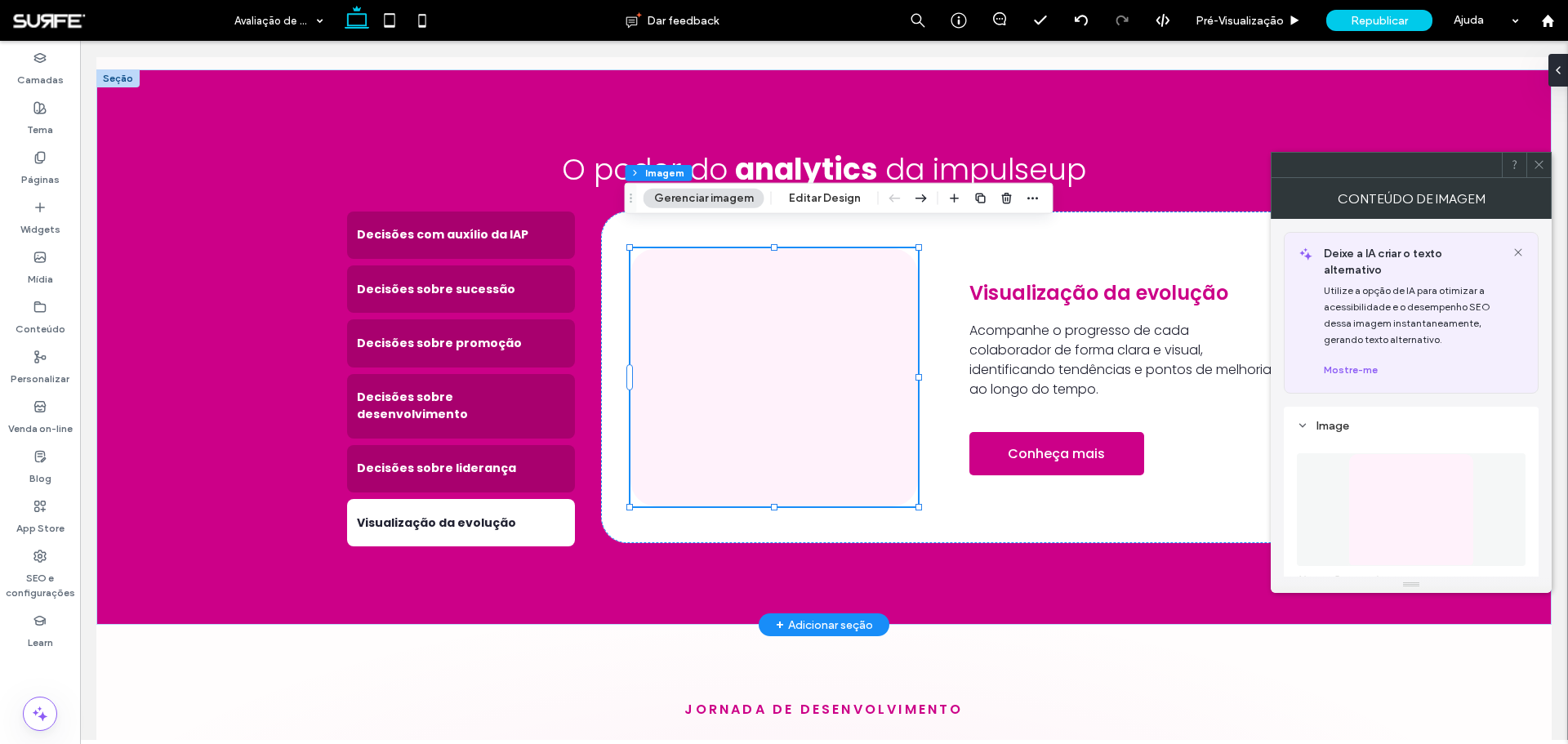
type input "**"
click at [701, 200] on button "Gerenciar imagem" at bounding box center [703, 199] width 120 height 20
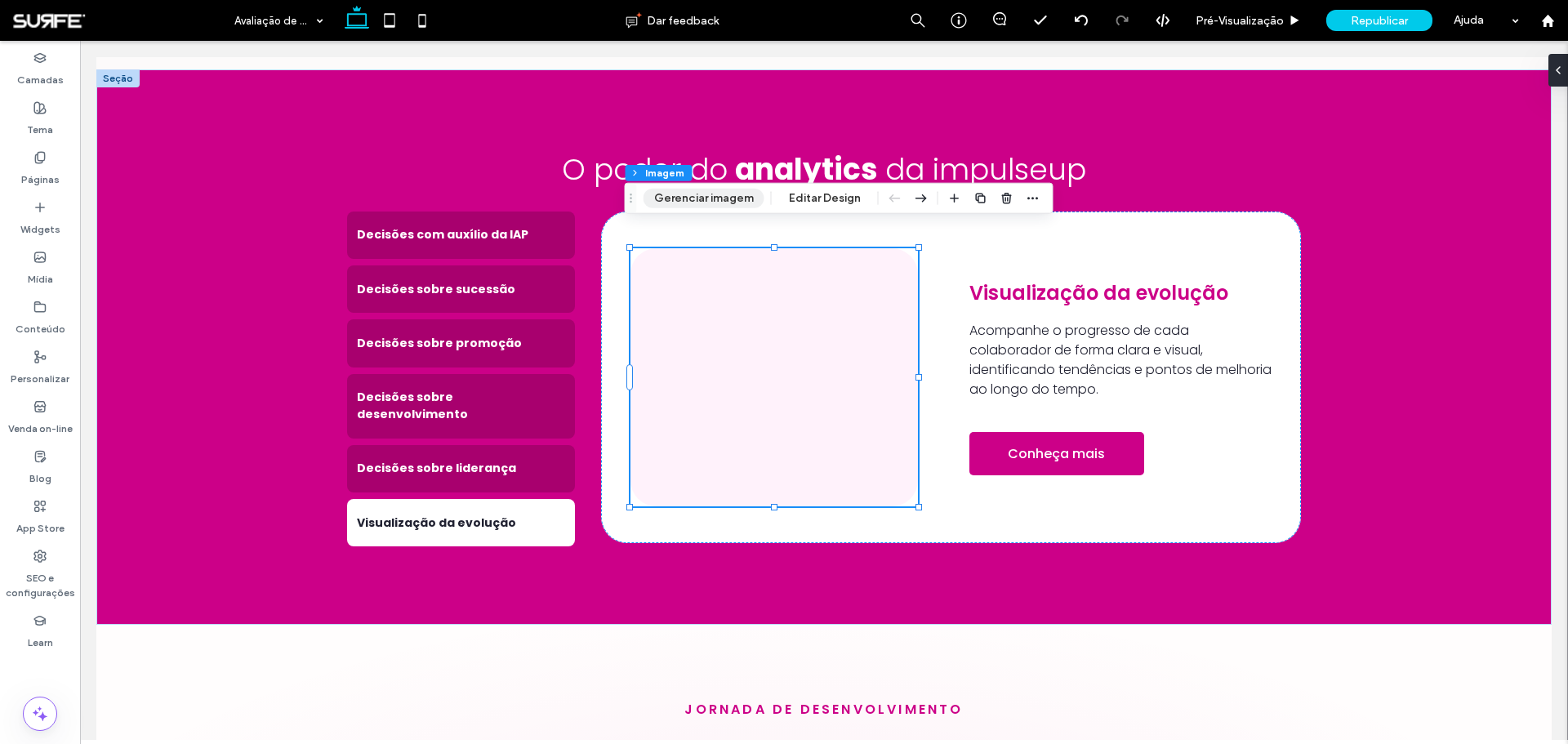
click at [726, 203] on button "Gerenciar imagem" at bounding box center [703, 199] width 120 height 20
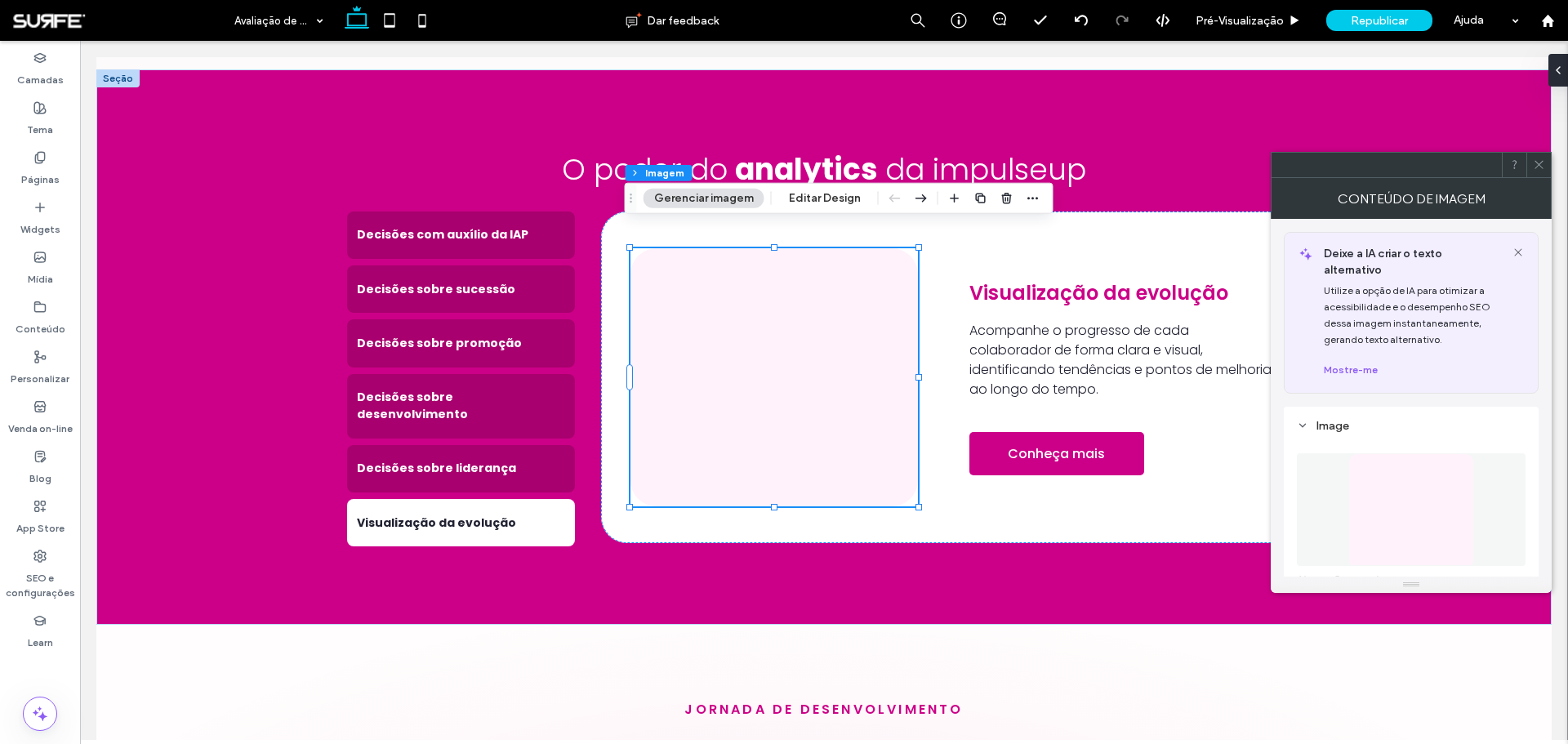
click at [1344, 464] on figure at bounding box center [1410, 509] width 228 height 113
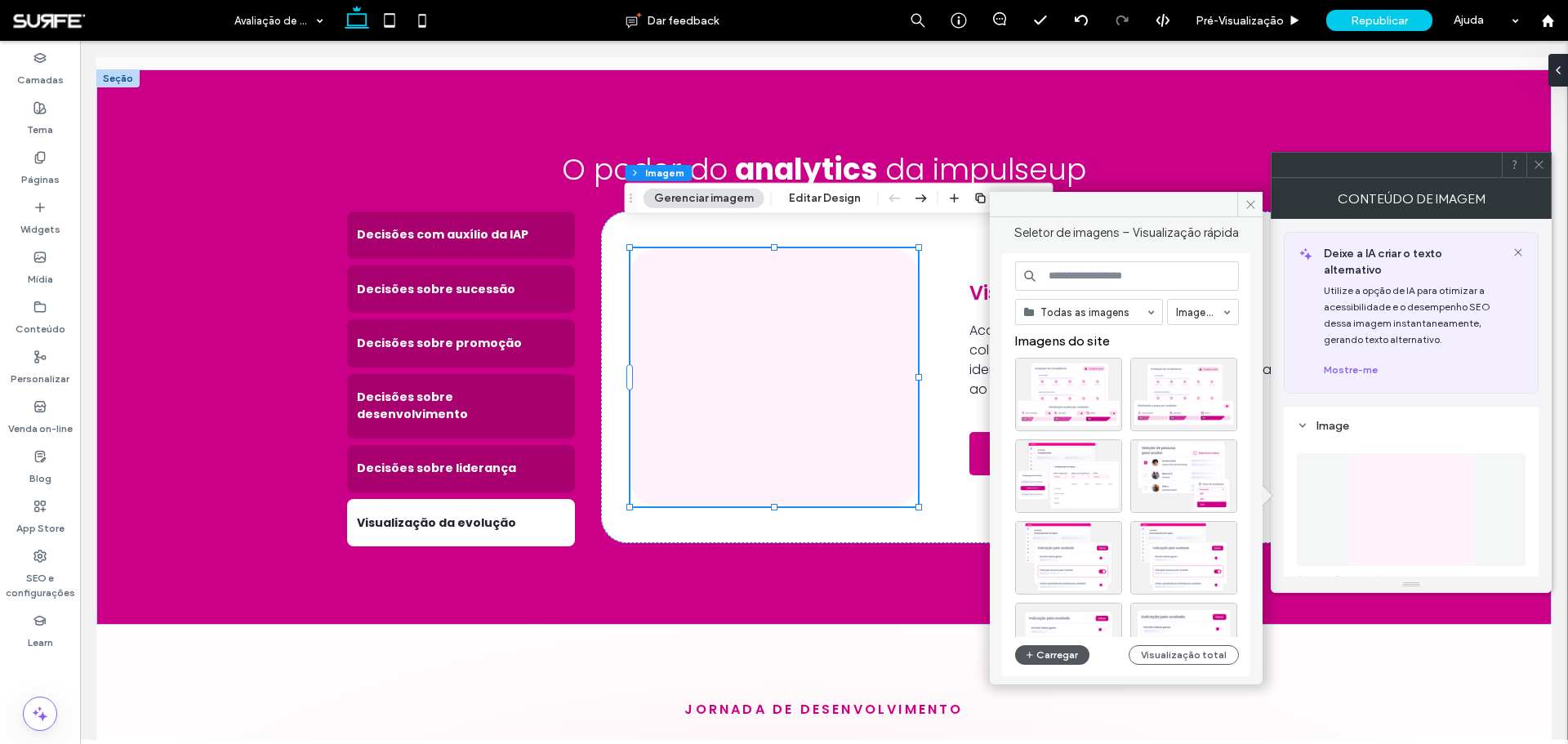
click at [1053, 654] on button "Carregar" at bounding box center [1052, 655] width 74 height 20
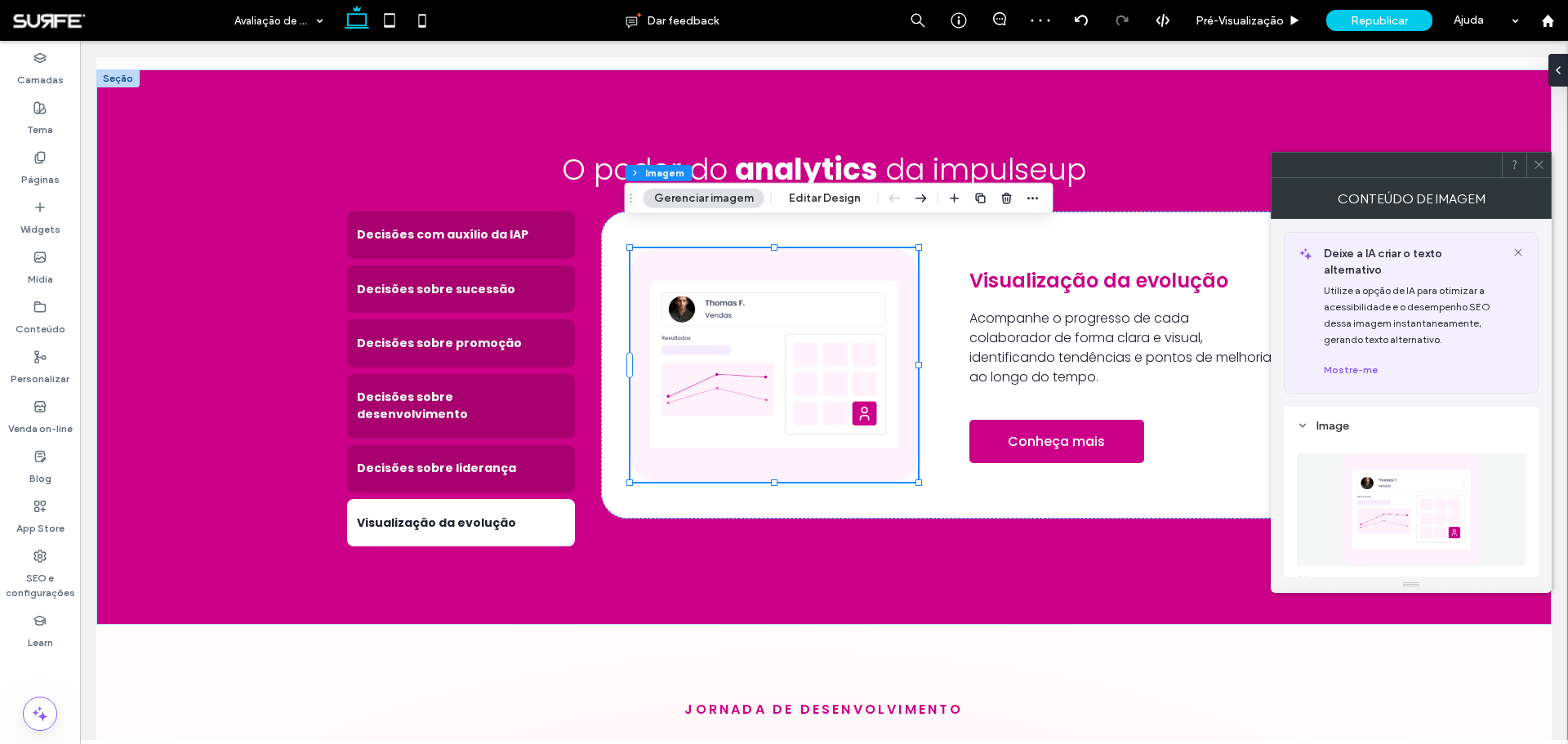
click at [1535, 154] on span at bounding box center [1539, 164] width 13 height 24
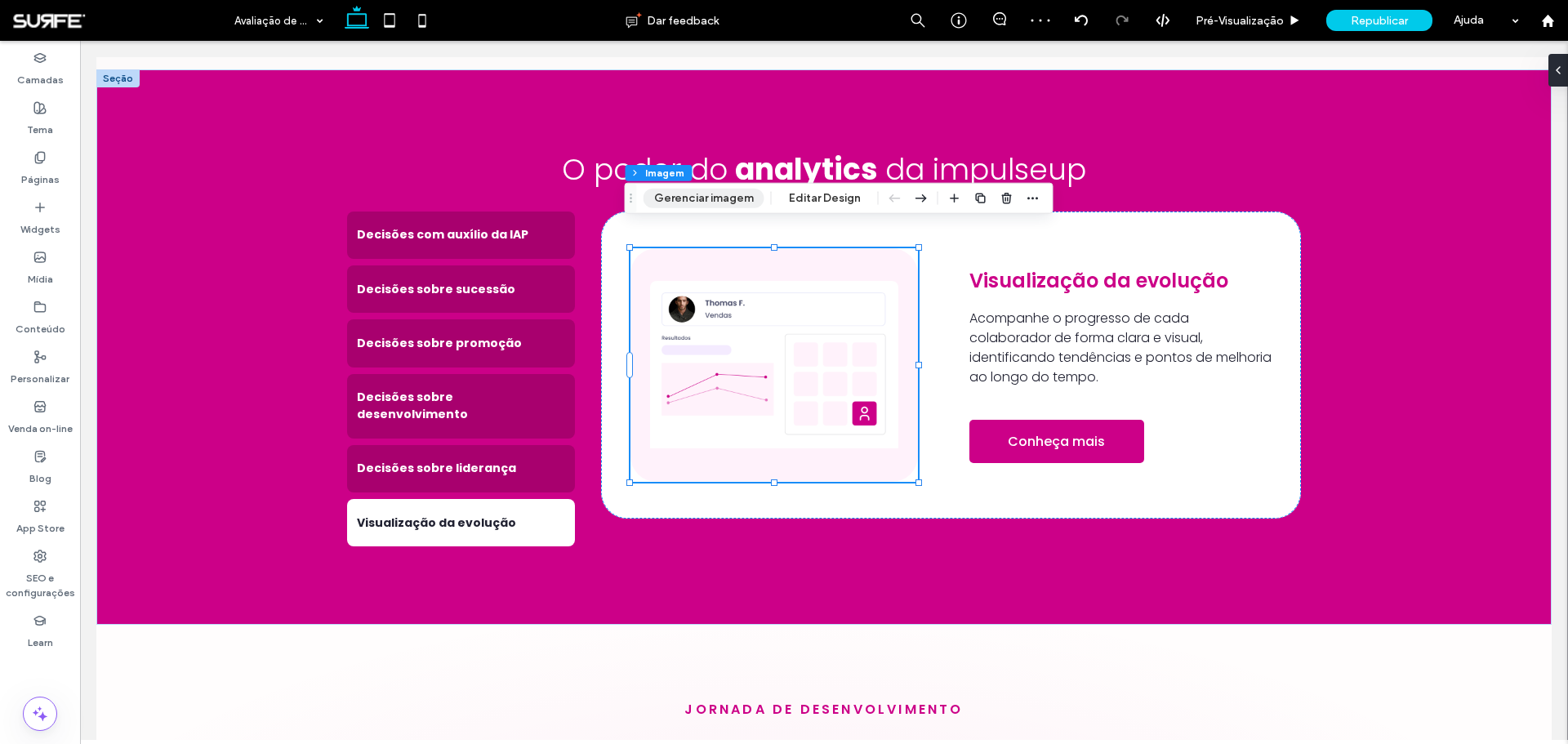
click at [700, 204] on button "Gerenciar imagem" at bounding box center [703, 199] width 120 height 20
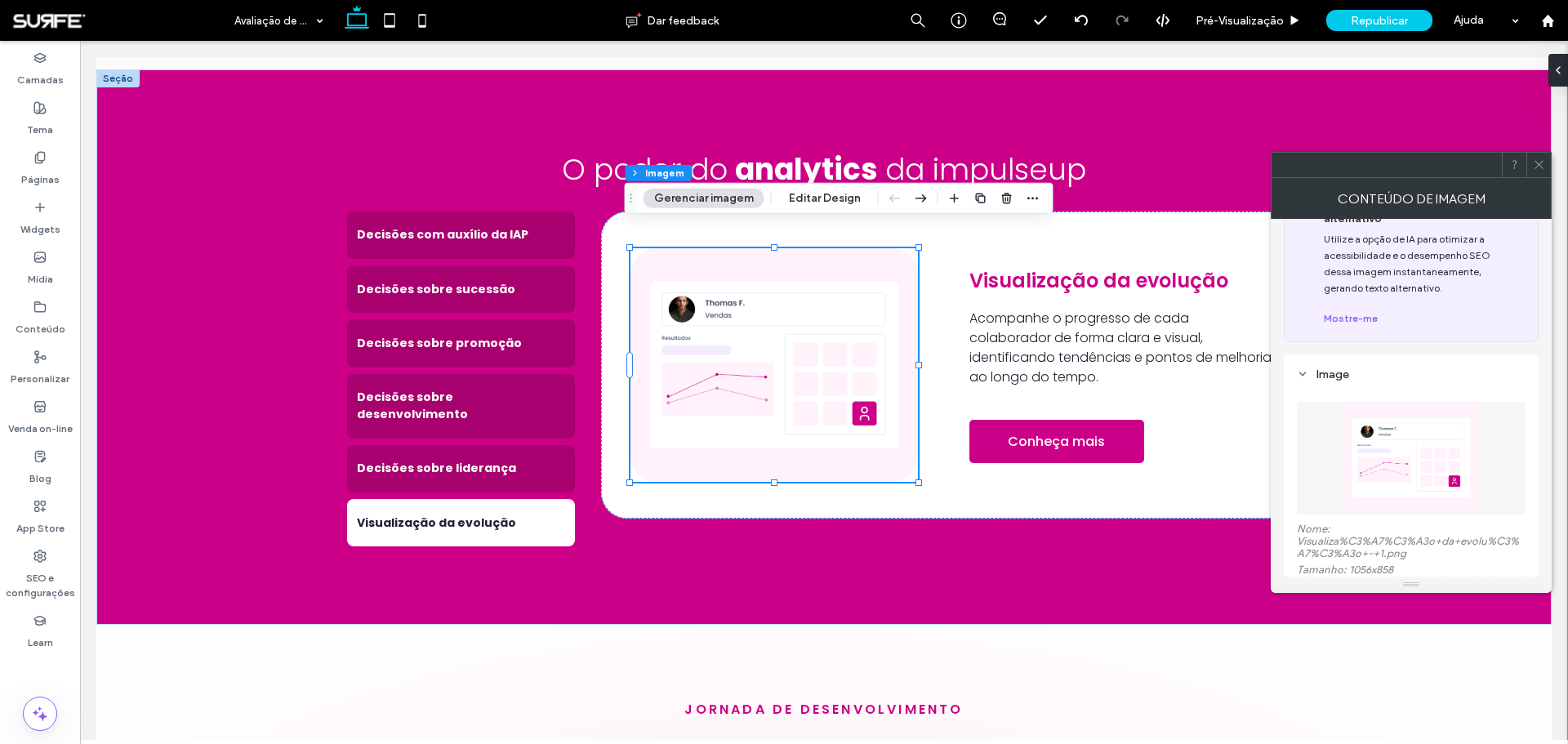
scroll to position [245, 0]
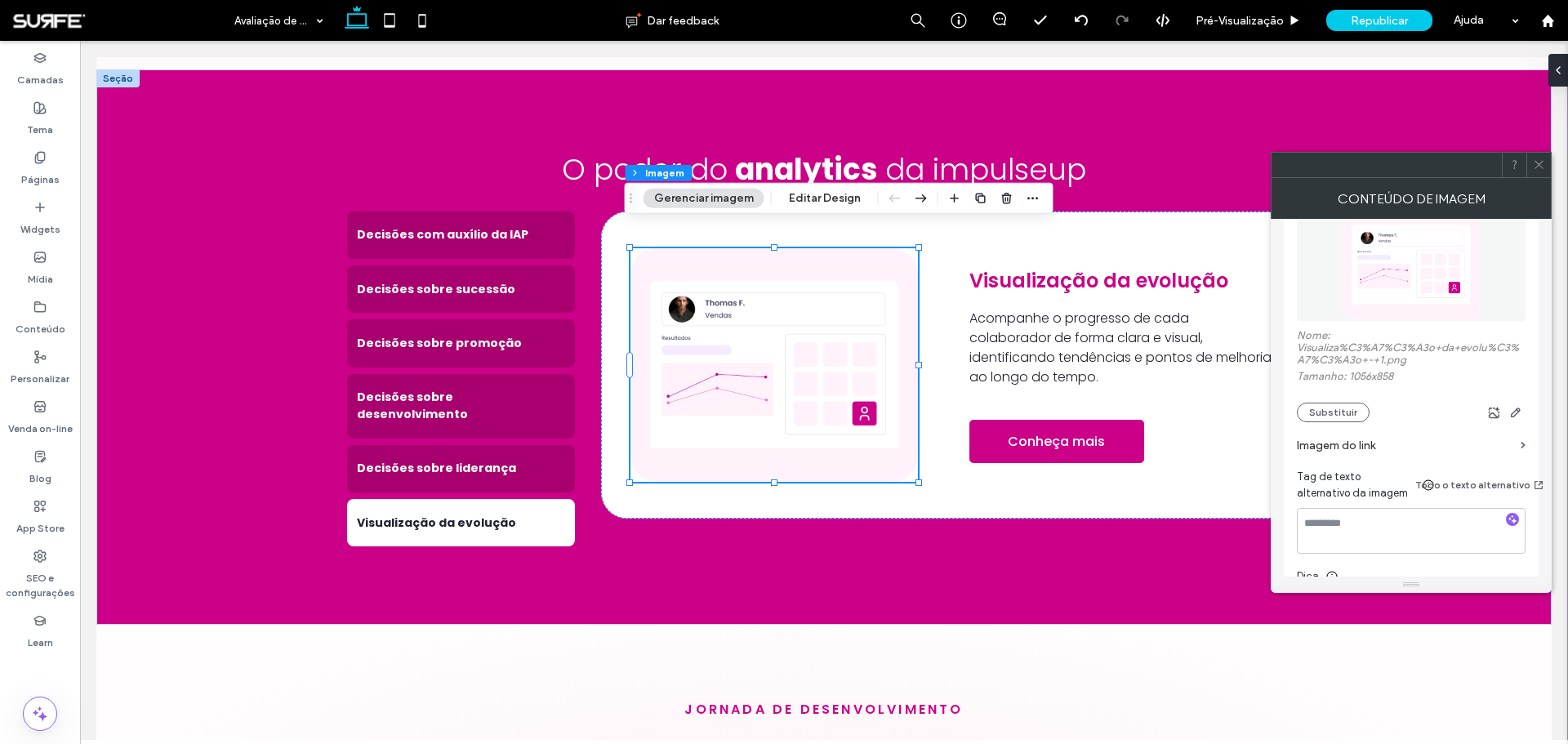
drag, startPoint x: 1535, startPoint y: 166, endPoint x: 1535, endPoint y: 154, distance: 12.0
click at [1535, 163] on icon at bounding box center [1539, 164] width 13 height 13
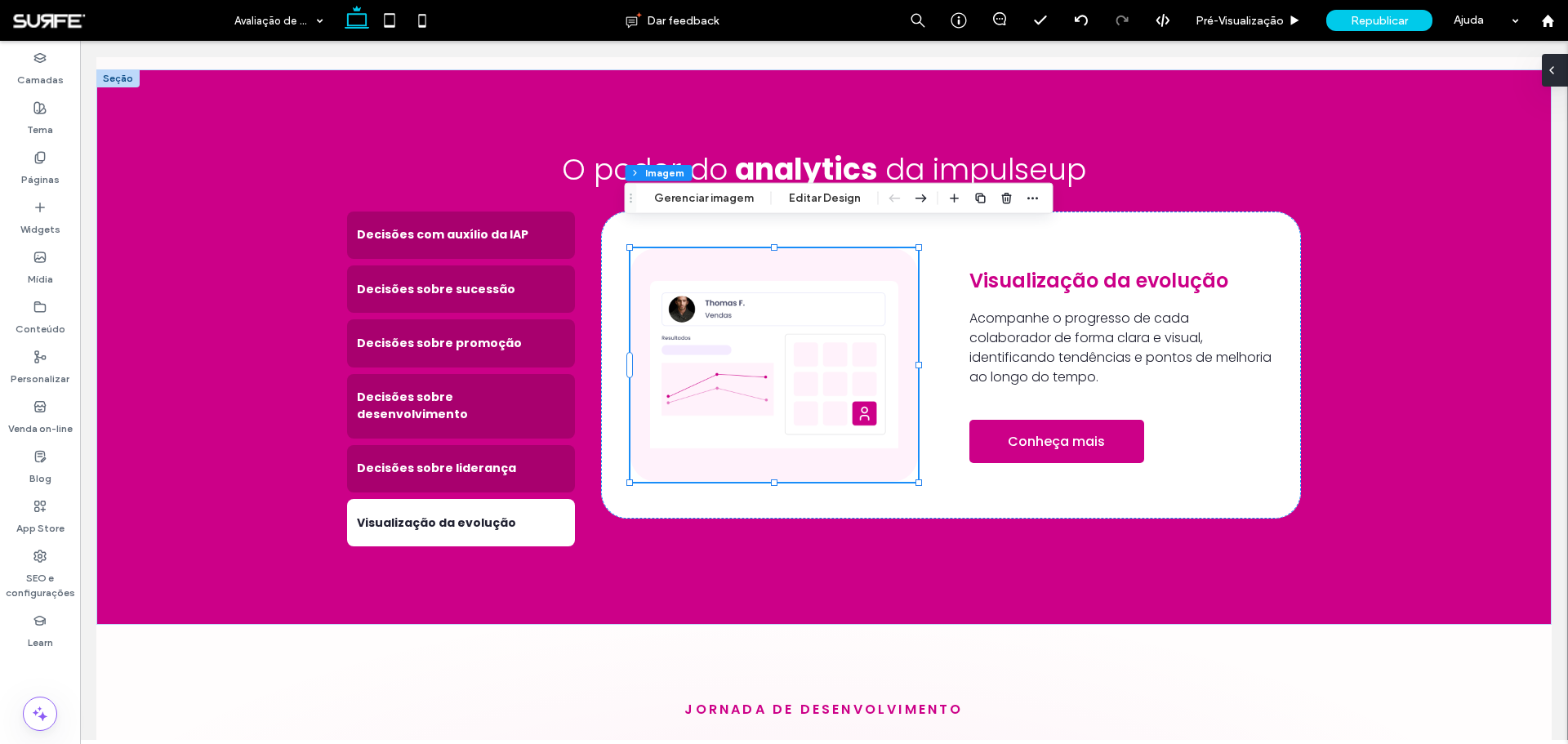
click at [1566, 68] on div at bounding box center [1554, 70] width 26 height 32
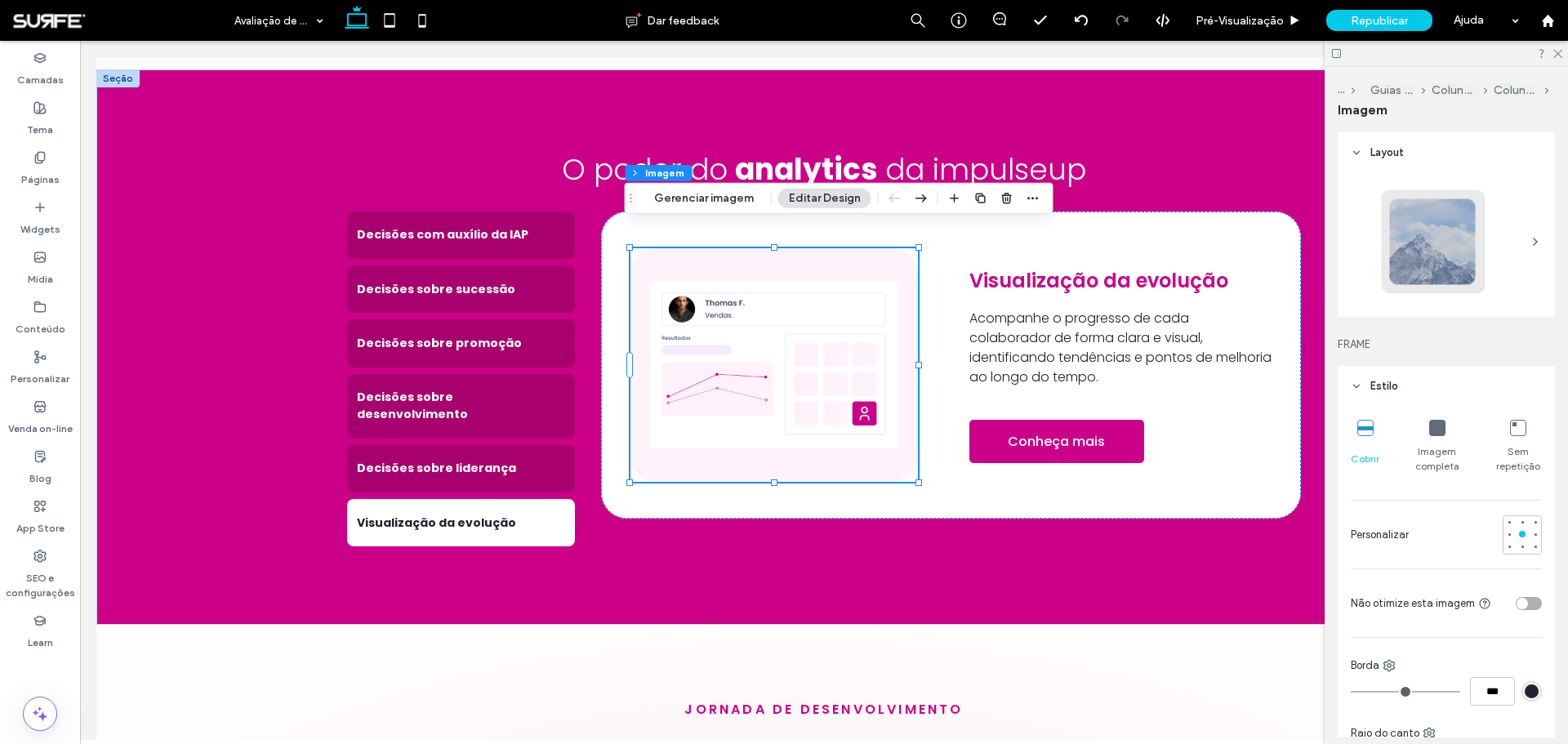
click at [1520, 601] on div "toggle" at bounding box center [1528, 602] width 26 height 13
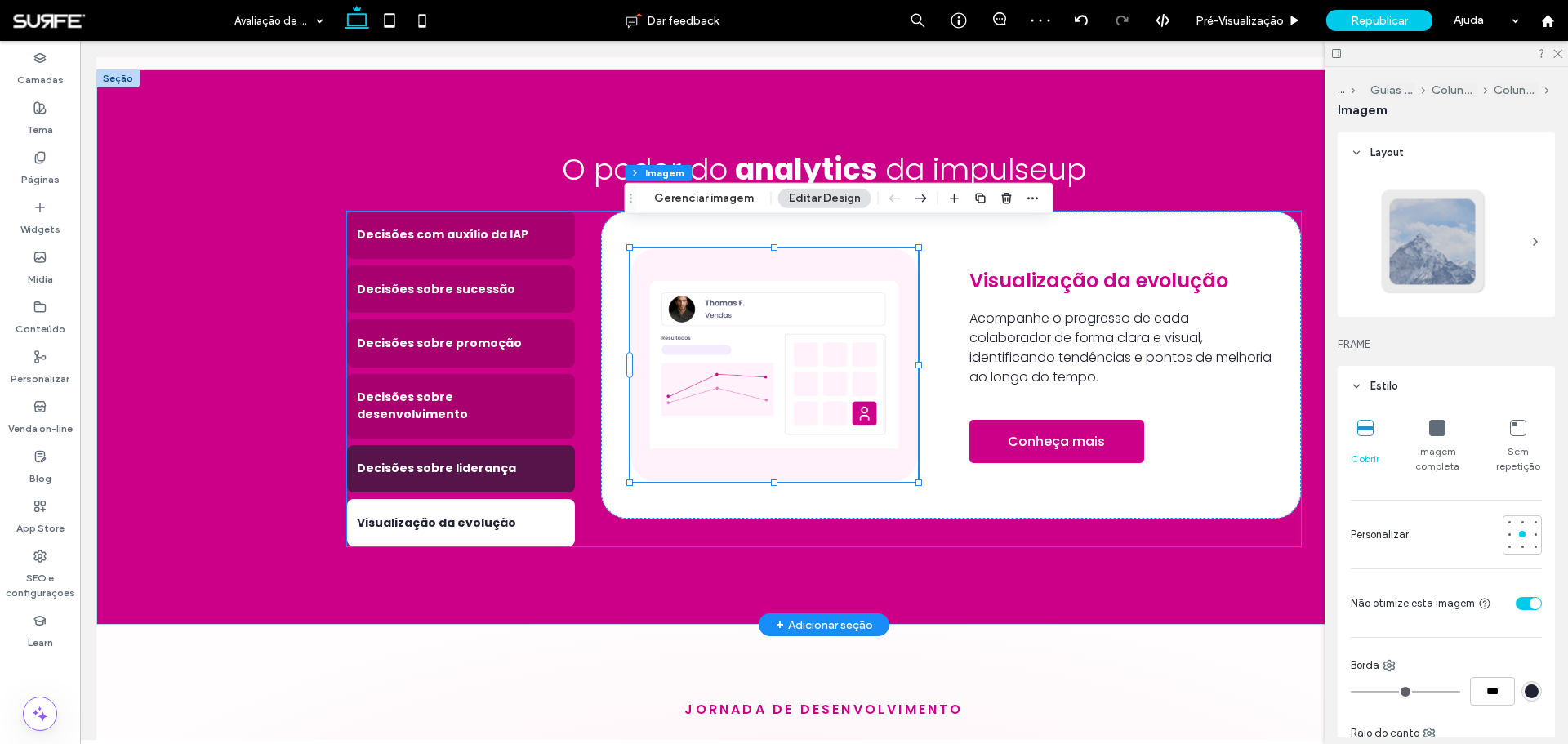
click at [473, 444] on div "Decisões sobre liderança" at bounding box center [460, 468] width 228 height 47
